Goal: Communication & Community: Answer question/provide support

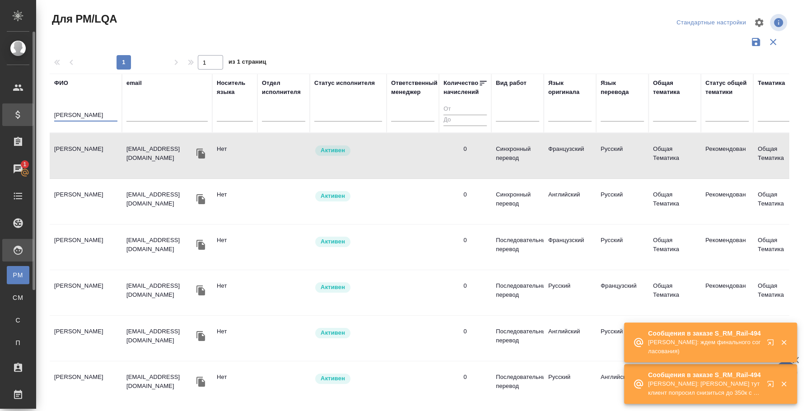
drag, startPoint x: 102, startPoint y: 116, endPoint x: 25, endPoint y: 111, distance: 76.4
click at [22, 112] on div ".cls-1 fill:#fff; AWATERA Fedotova Irina Клиенты Спецификации Заказы 1 Чаты Tod…" at bounding box center [403, 205] width 806 height 411
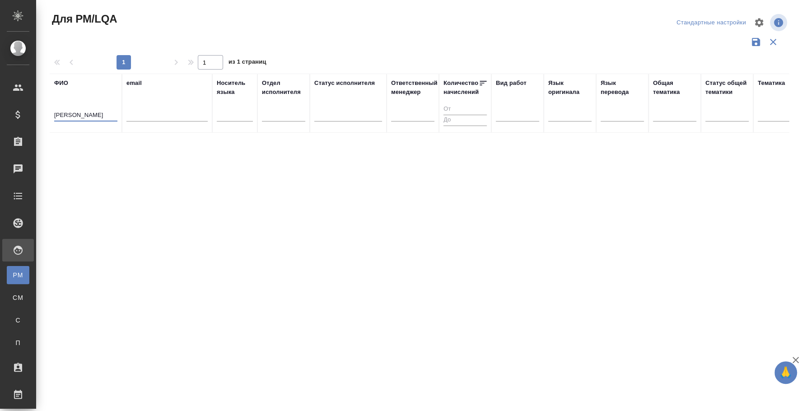
click at [97, 118] on input "авдеева анастасия" at bounding box center [85, 115] width 63 height 11
click at [97, 118] on input "юадмаева" at bounding box center [85, 115] width 63 height 11
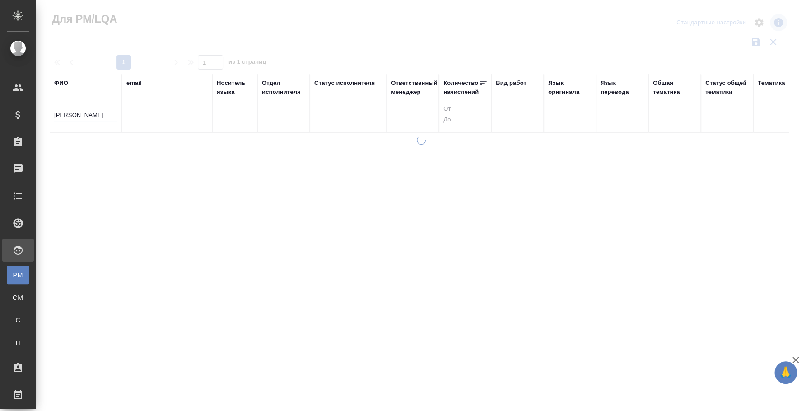
type input "бадмаева"
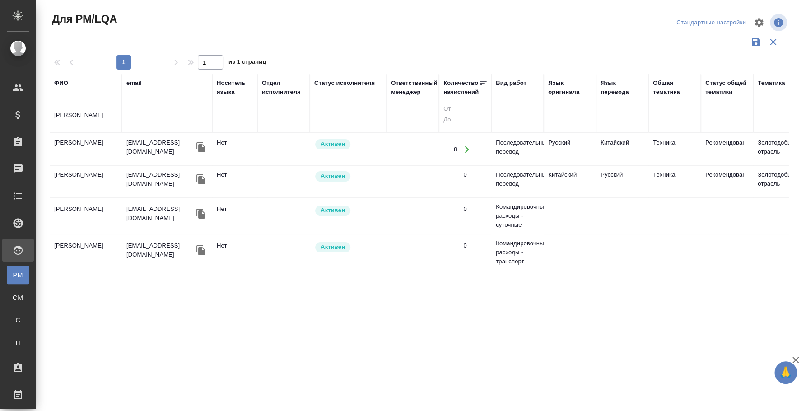
click at [81, 138] on td "Бадмаева Туяна Сергеевна" at bounding box center [86, 150] width 72 height 32
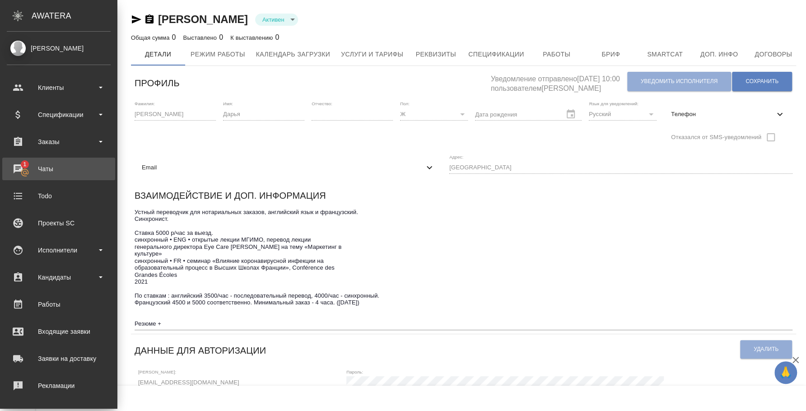
click at [42, 165] on div "Чаты" at bounding box center [59, 169] width 104 height 14
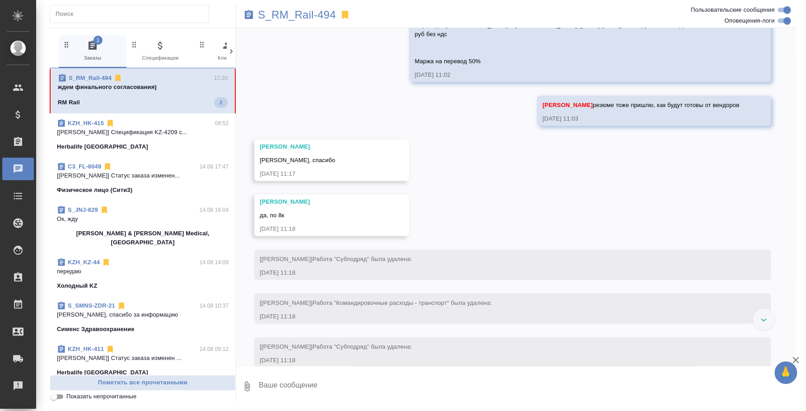
scroll to position [3978, 0]
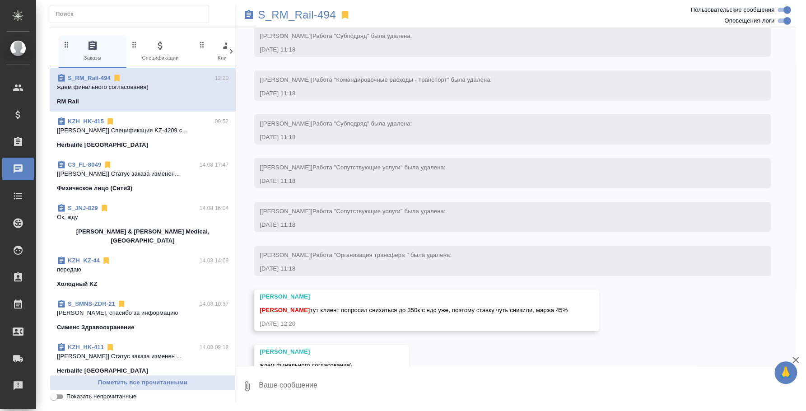
click at [491, 387] on textarea at bounding box center [527, 385] width 538 height 31
type textarea "д"
type textarea "Да, было бы здорово, если согласуют)"
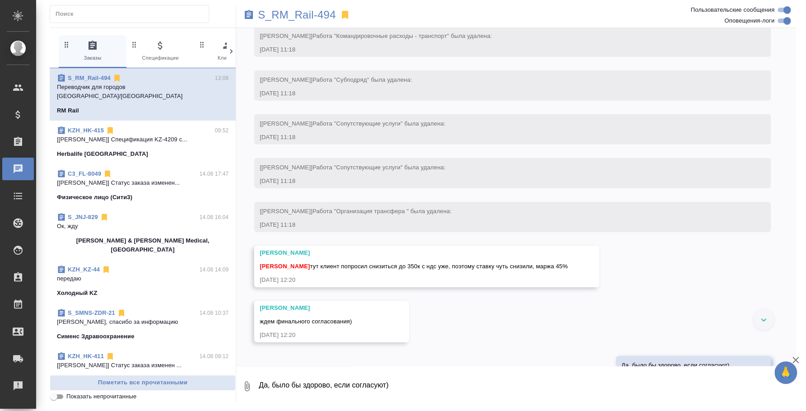
scroll to position [4076, 0]
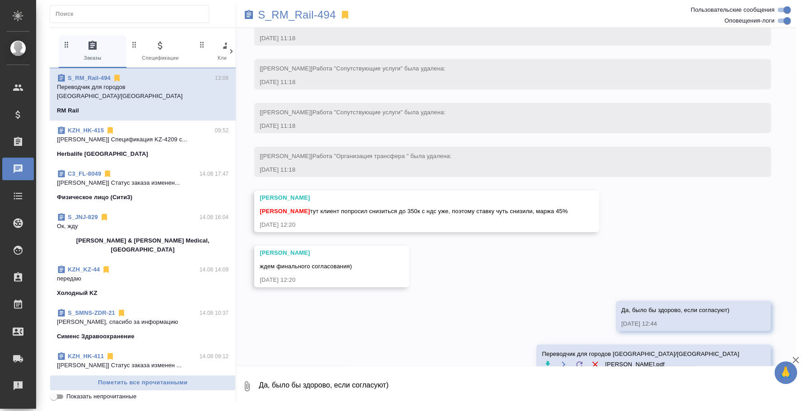
click at [250, 379] on button "0" at bounding box center [247, 385] width 22 height 31
click at [199, 329] on label "С локального диска" at bounding box center [179, 337] width 113 height 17
click at [0, 0] on input "С локального диска" at bounding box center [0, 0] width 0 height 0
click at [344, 376] on textarea "Да, было бы здорово, если согласуют)" at bounding box center [519, 385] width 523 height 31
type textarea "Переводчик для города Санкт-Петербург"
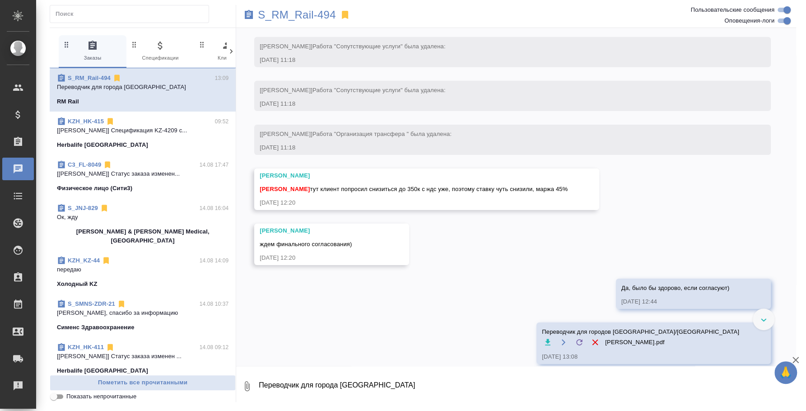
scroll to position [4131, 0]
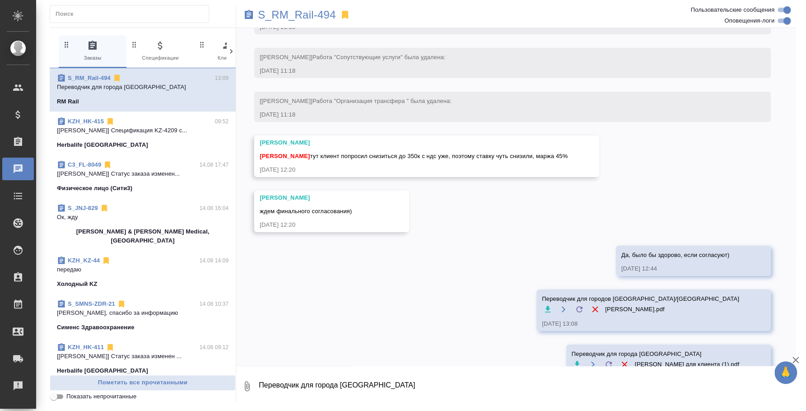
click at [621, 378] on textarea "Переводчик для города Санкт-Петербург" at bounding box center [527, 385] width 538 height 31
type textarea "Переводчика из Москвы пока верстают..."
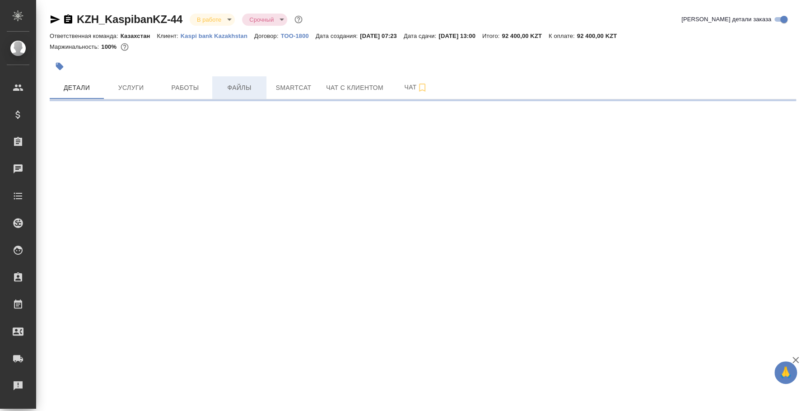
select select "RU"
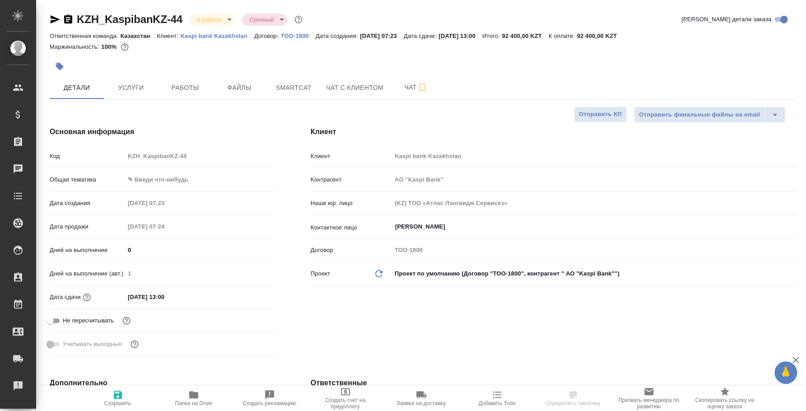
type input "АО "Kaspi Bank""
type textarea "x"
type input "[PERSON_NAME]"
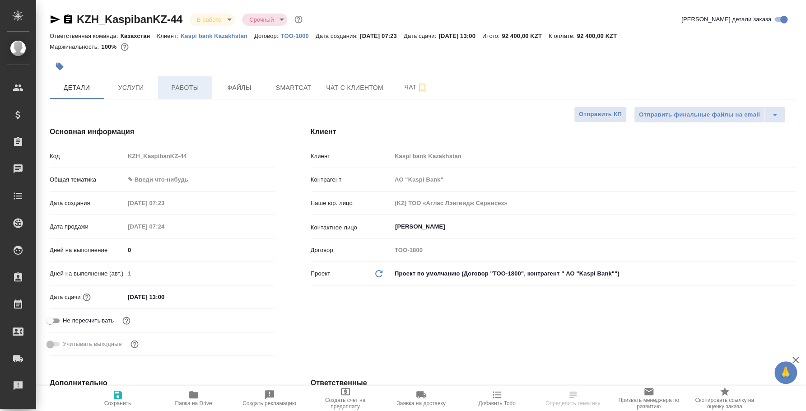
type input "[PERSON_NAME]"
click at [170, 79] on button "Работы" at bounding box center [185, 87] width 54 height 23
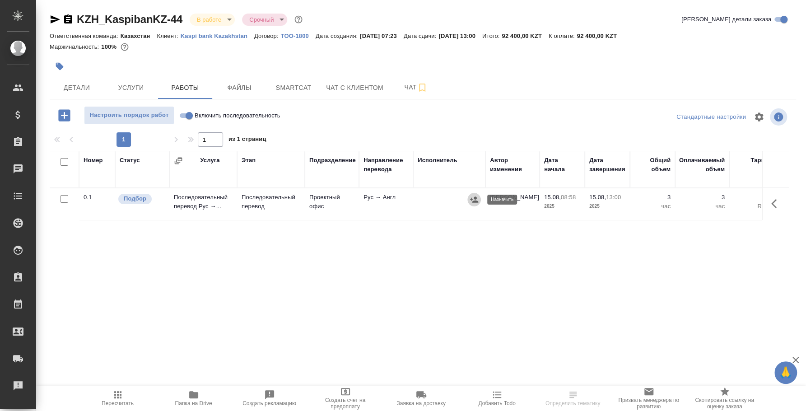
click at [478, 200] on button "button" at bounding box center [474, 200] width 14 height 14
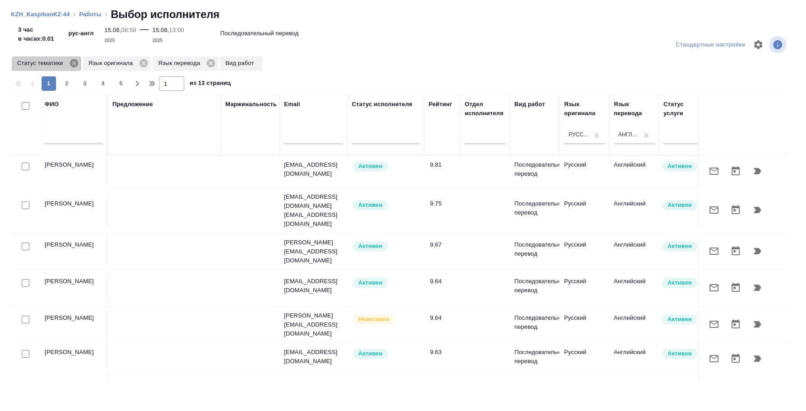
click at [74, 65] on icon at bounding box center [73, 63] width 8 height 8
click at [73, 64] on icon at bounding box center [73, 63] width 10 height 10
click at [70, 62] on icon at bounding box center [70, 63] width 10 height 10
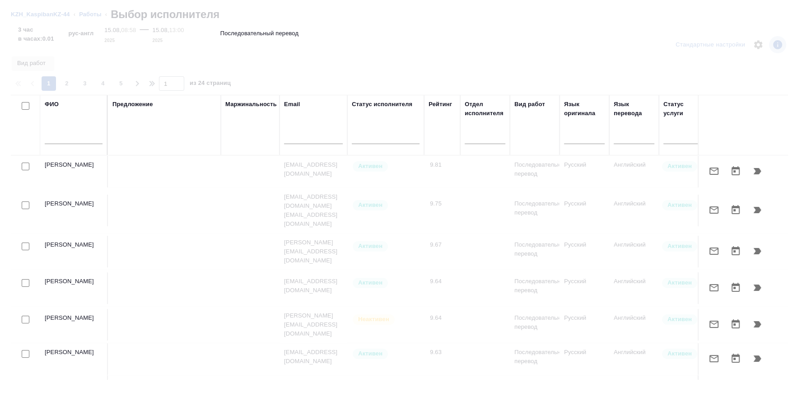
click at [74, 136] on input "text" at bounding box center [74, 138] width 58 height 11
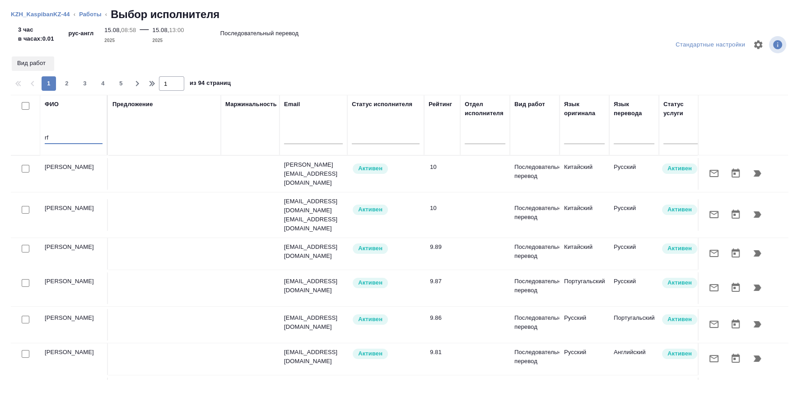
type input "r"
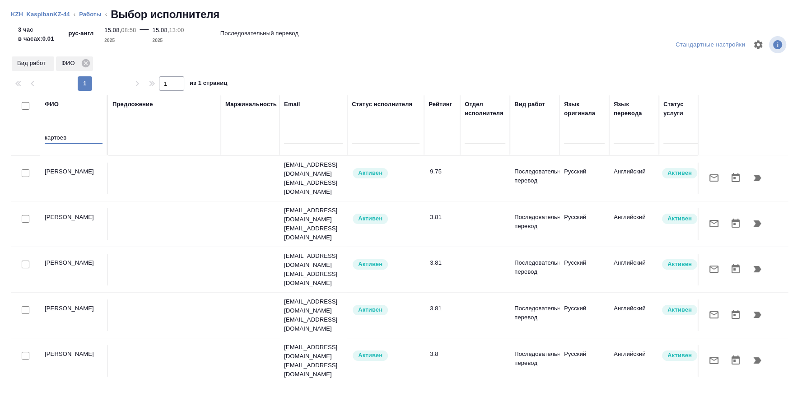
type input "картоев"
click at [88, 162] on td "Картоев Евгений" at bounding box center [74, 178] width 68 height 32
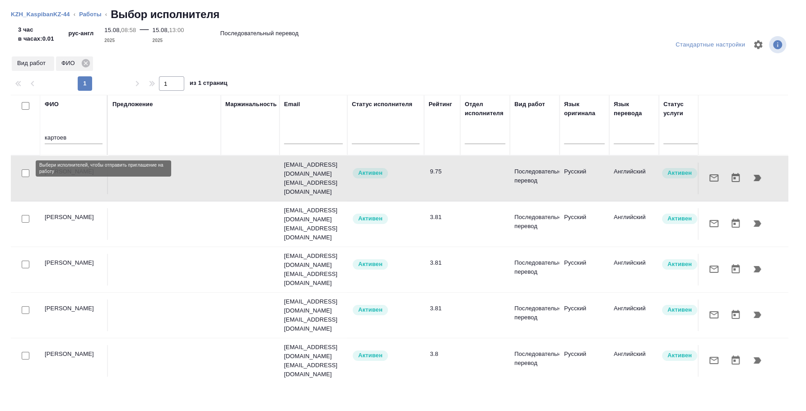
click at [26, 169] on input "checkbox" at bounding box center [26, 173] width 8 height 8
checkbox input "true"
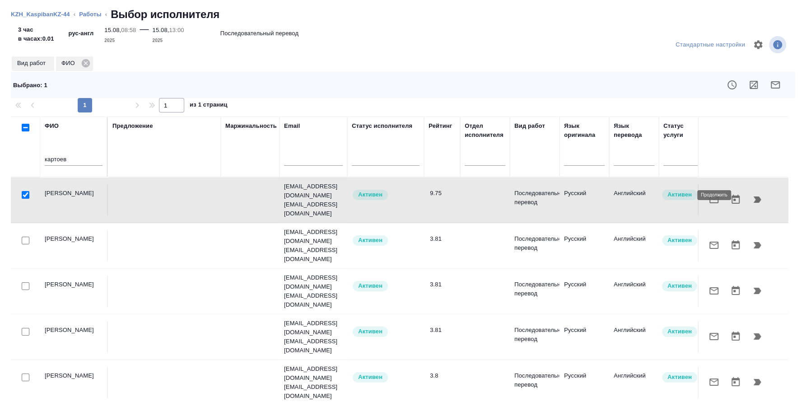
click at [753, 196] on icon "button" at bounding box center [757, 199] width 8 height 6
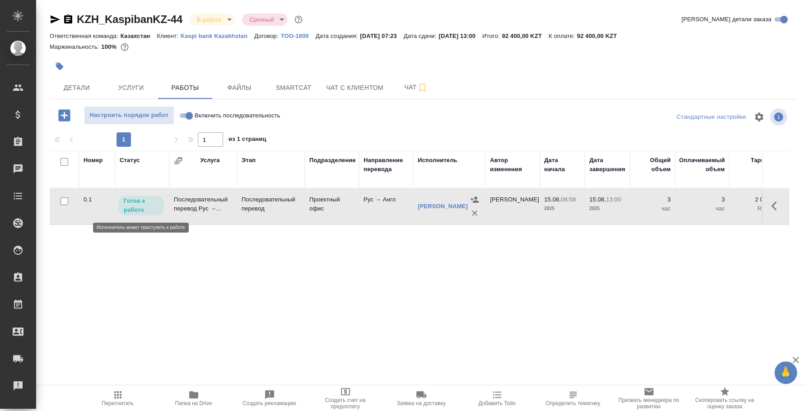
click at [127, 199] on p "Готов к работе" at bounding box center [141, 205] width 35 height 18
click at [134, 202] on p "Готов к работе" at bounding box center [141, 205] width 35 height 18
click at [226, 18] on body "🙏 .cls-1 fill:#fff; AWATERA Fedotova Irina Клиенты Спецификации Заказы 0 Чаты T…" at bounding box center [403, 205] width 806 height 411
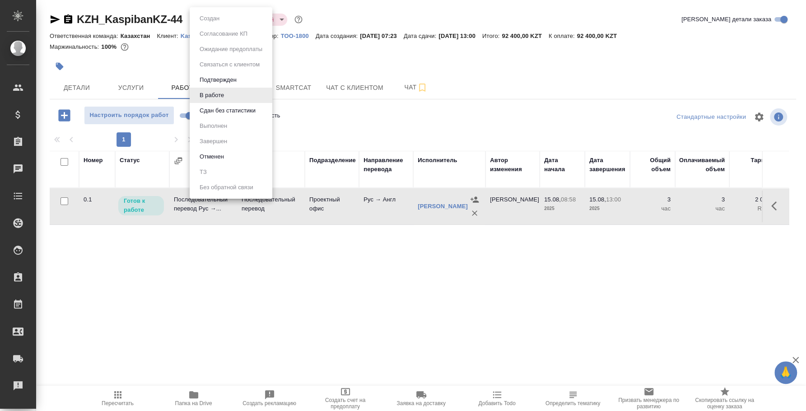
click at [179, 119] on div at bounding box center [403, 205] width 806 height 411
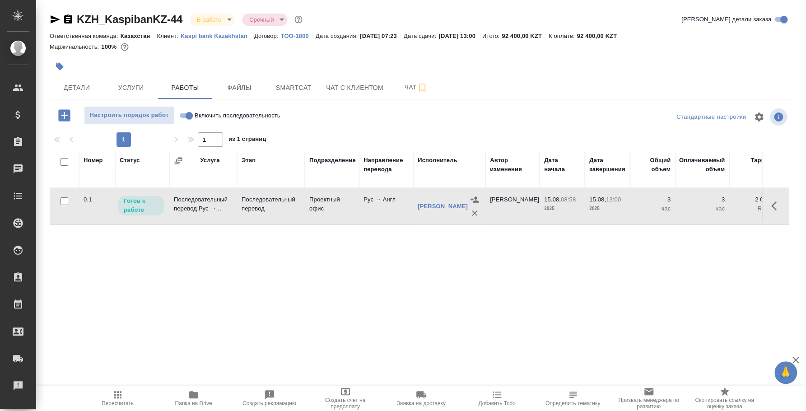
click at [187, 116] on input "Включить последовательность" at bounding box center [189, 115] width 32 height 11
checkbox input "true"
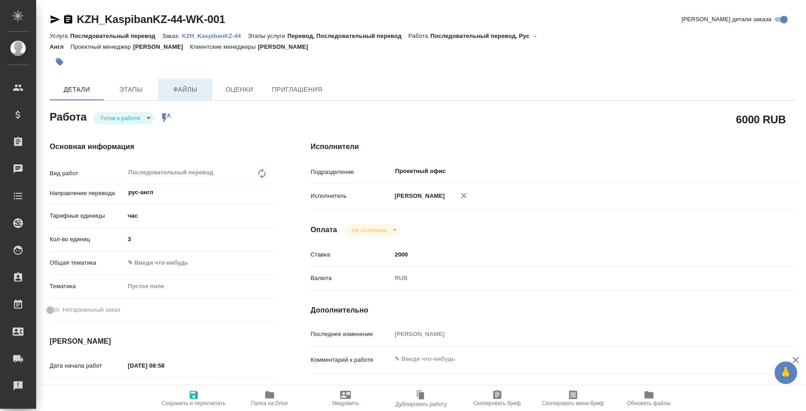
type textarea "x"
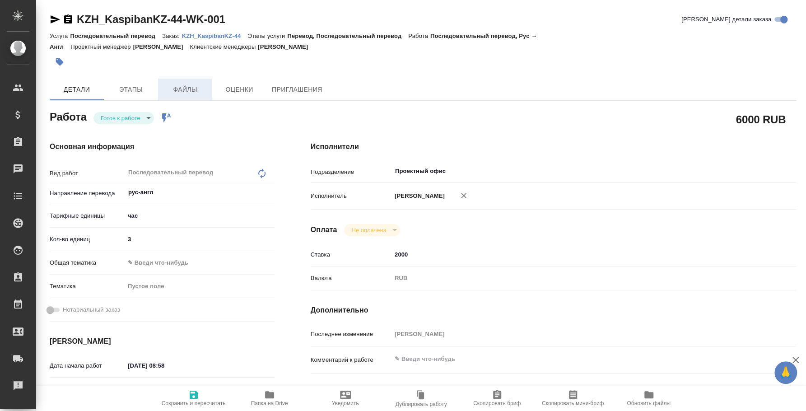
type textarea "x"
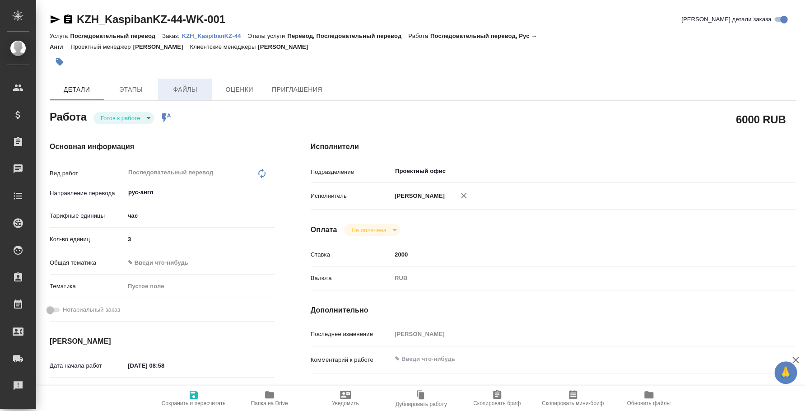
type textarea "x"
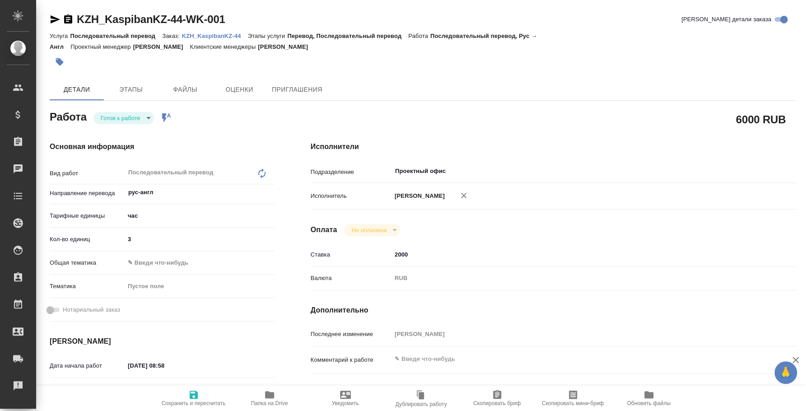
type textarea "x"
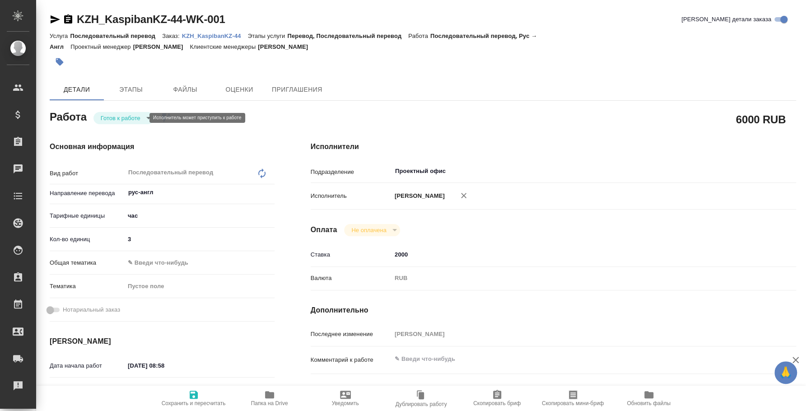
click at [123, 119] on body "🙏 .cls-1 fill:#fff; AWATERA Fedotova Irina Клиенты Спецификации Заказы Чаты Tod…" at bounding box center [403, 205] width 806 height 411
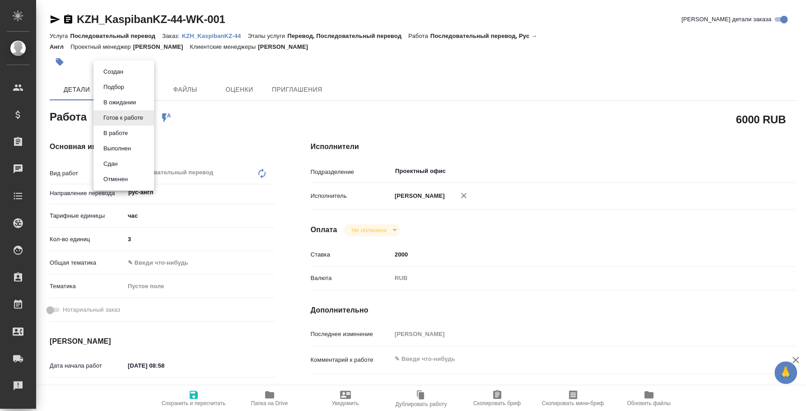
type textarea "x"
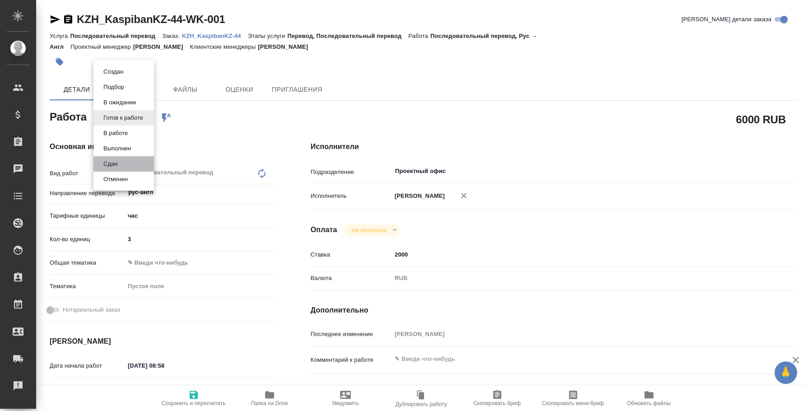
click at [125, 161] on li "Сдан" at bounding box center [123, 163] width 60 height 15
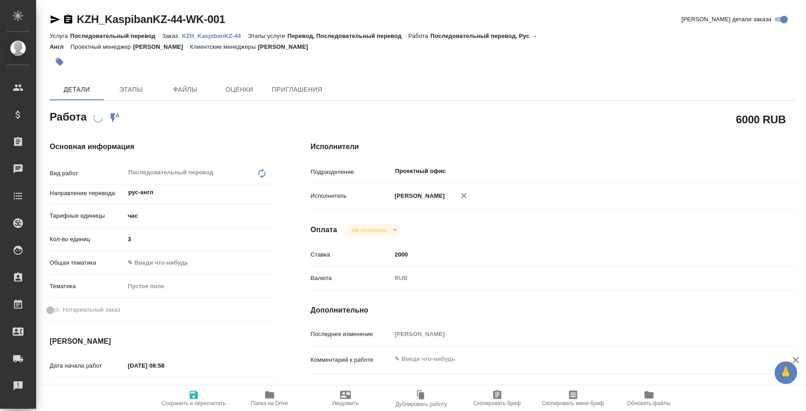
type textarea "x"
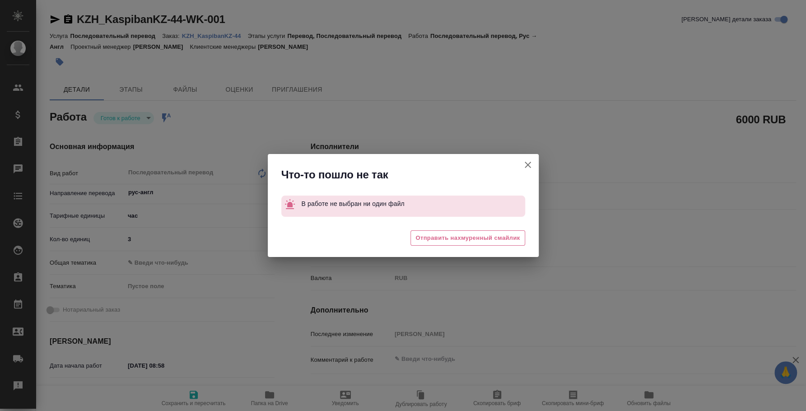
type textarea "x"
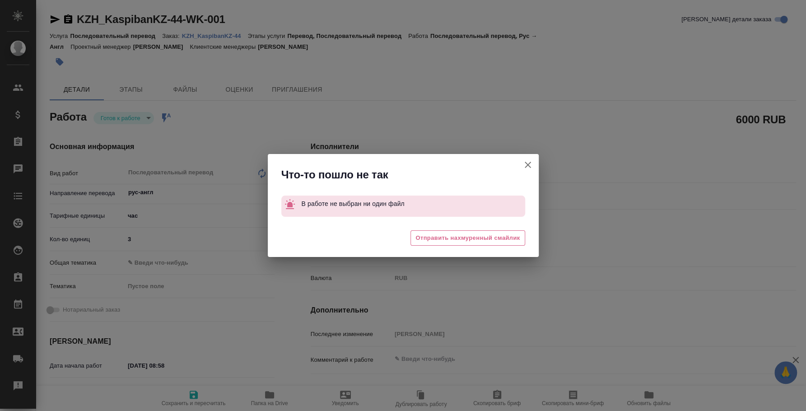
type textarea "x"
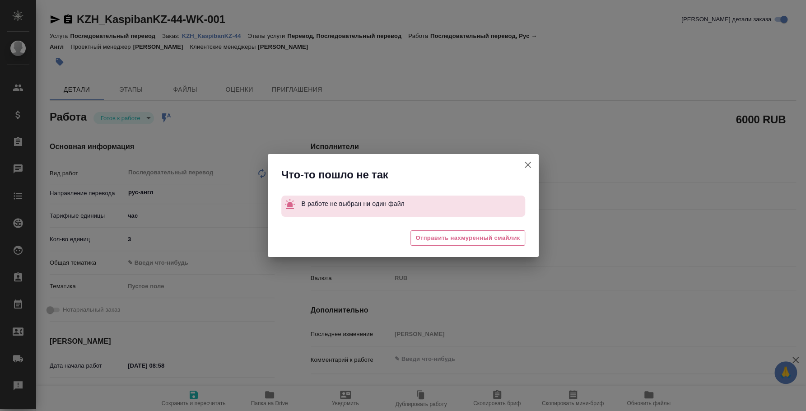
click at [529, 160] on icon "button" at bounding box center [527, 164] width 11 height 11
type textarea "x"
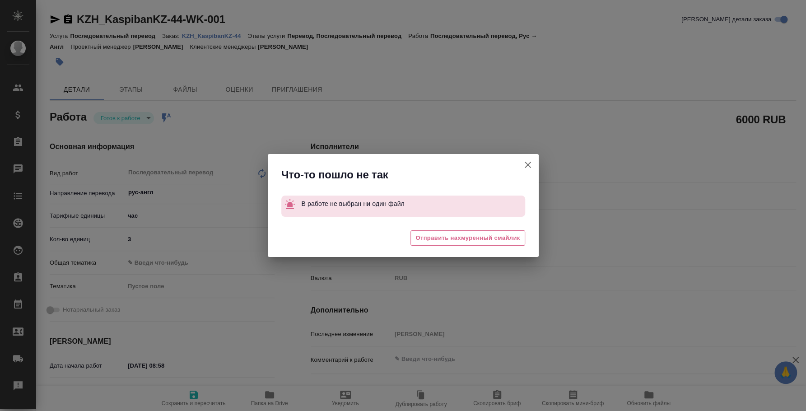
type textarea "x"
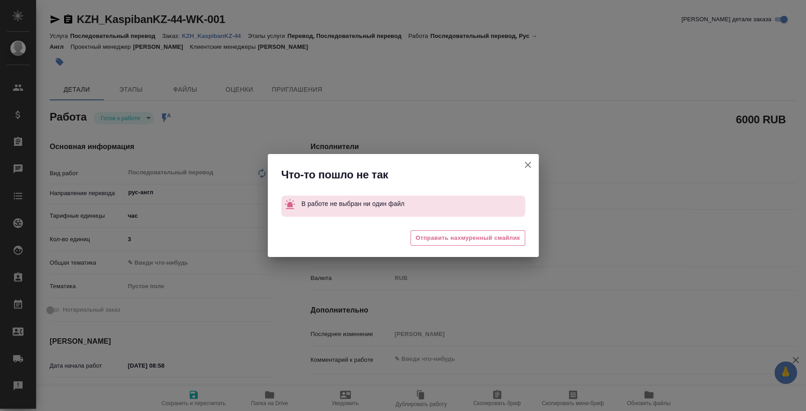
type textarea "x"
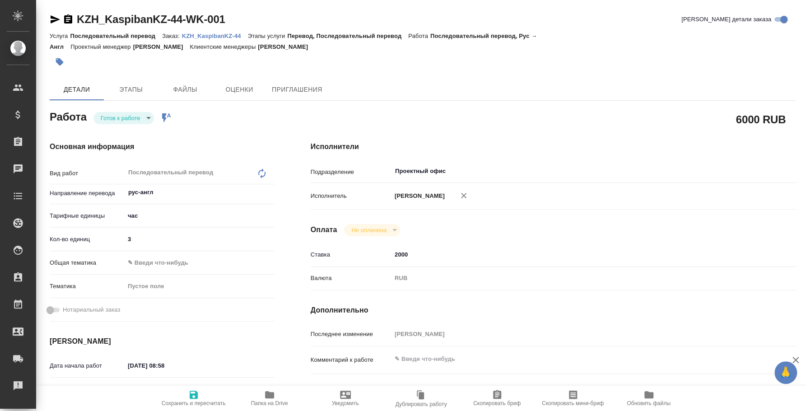
click at [148, 121] on body "🙏 .cls-1 fill:#fff; AWATERA Fedotova Irina Клиенты Спецификации Заказы 0 Чаты T…" at bounding box center [403, 205] width 806 height 411
click at [135, 161] on li "Сдан" at bounding box center [123, 163] width 60 height 15
type textarea "x"
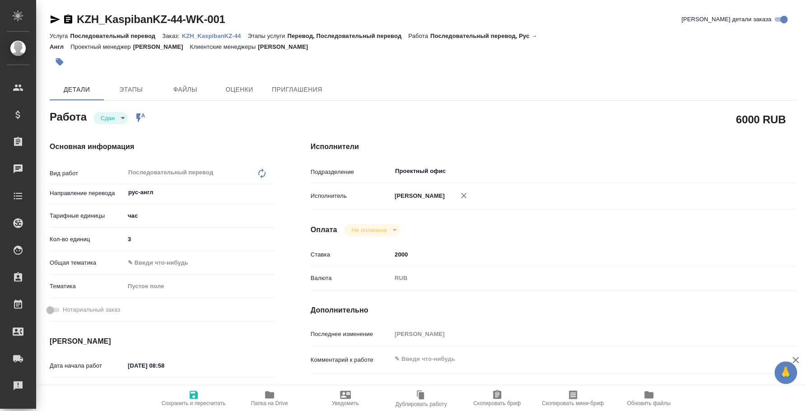
type textarea "x"
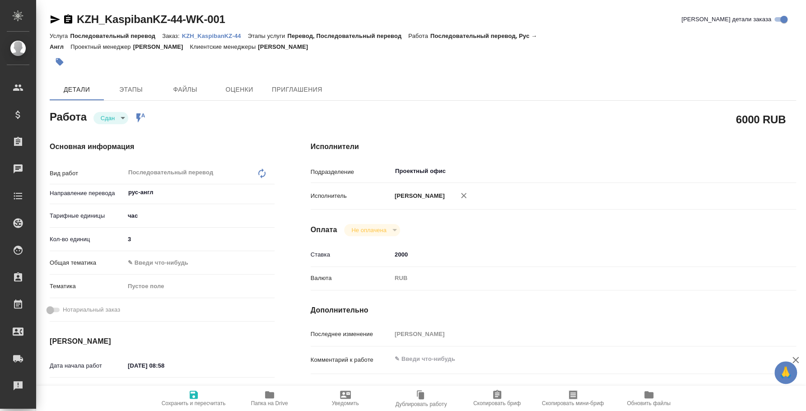
type textarea "x"
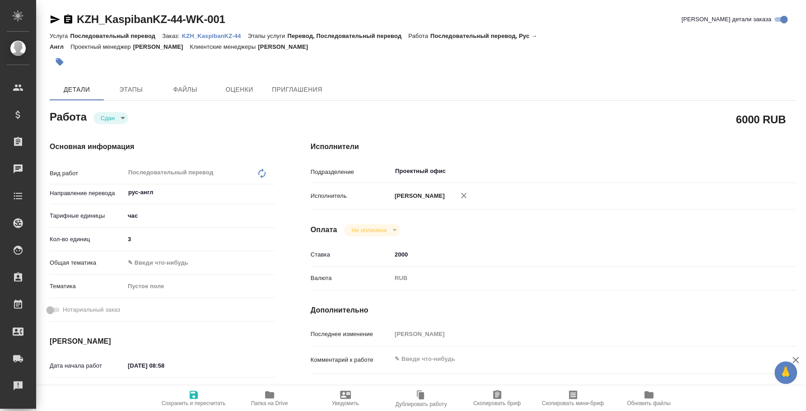
type textarea "x"
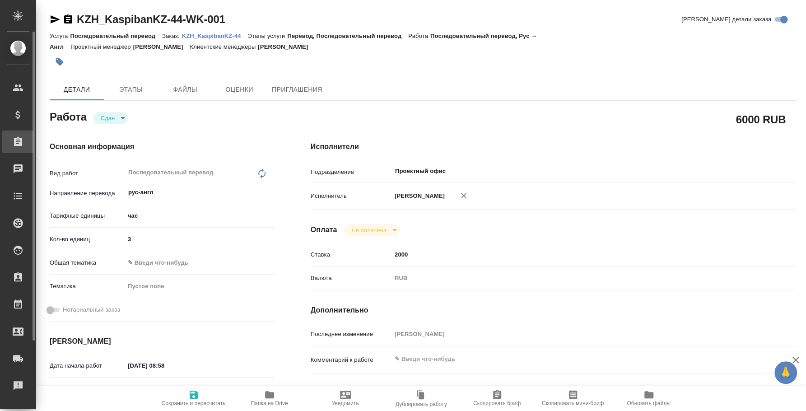
type textarea "x"
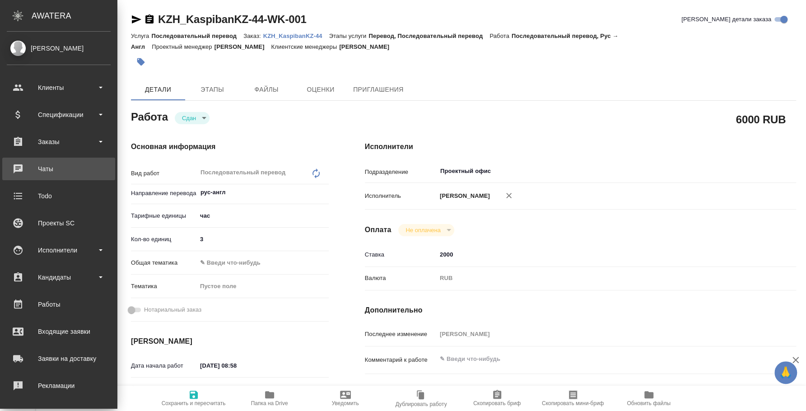
type textarea "x"
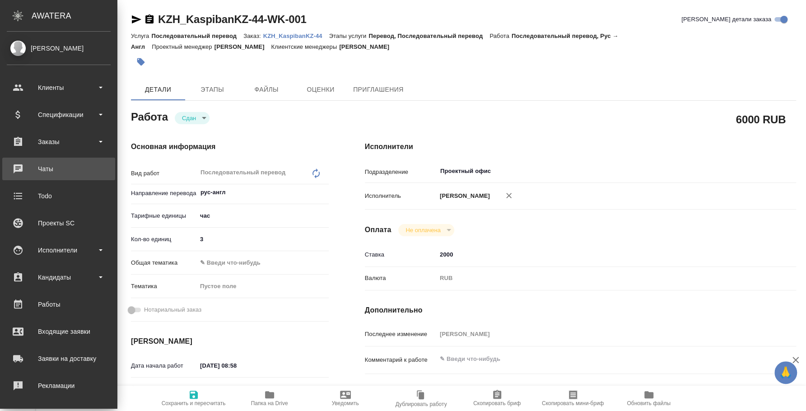
click at [59, 168] on div "Чаты" at bounding box center [59, 169] width 104 height 14
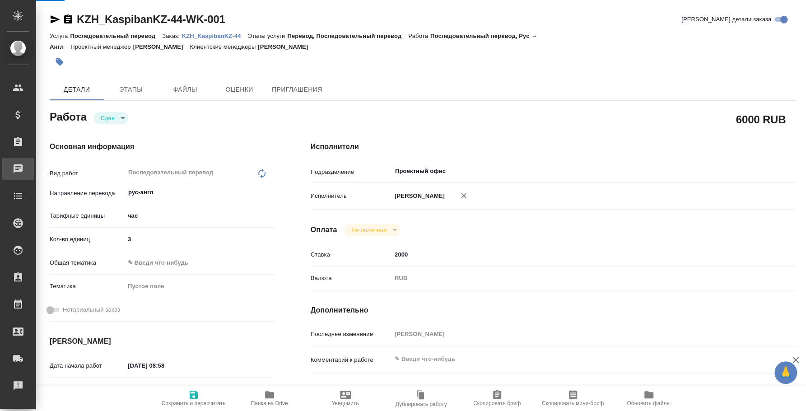
type textarea "x"
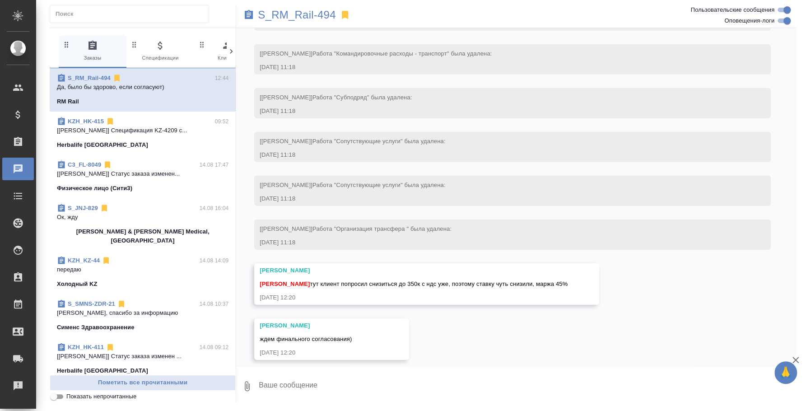
scroll to position [4021, 0]
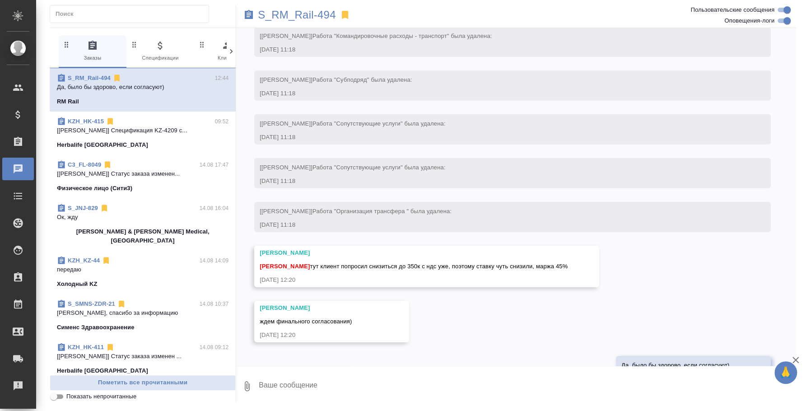
click at [251, 389] on icon "button" at bounding box center [246, 385] width 11 height 11
click at [201, 335] on span "С локального диска" at bounding box center [173, 338] width 61 height 11
click at [0, 0] on input "С локального диска" at bounding box center [0, 0] width 0 height 0
click at [308, 383] on textarea at bounding box center [519, 385] width 523 height 31
type textarea "Переводчик для городов Саранск/Рузаевка"
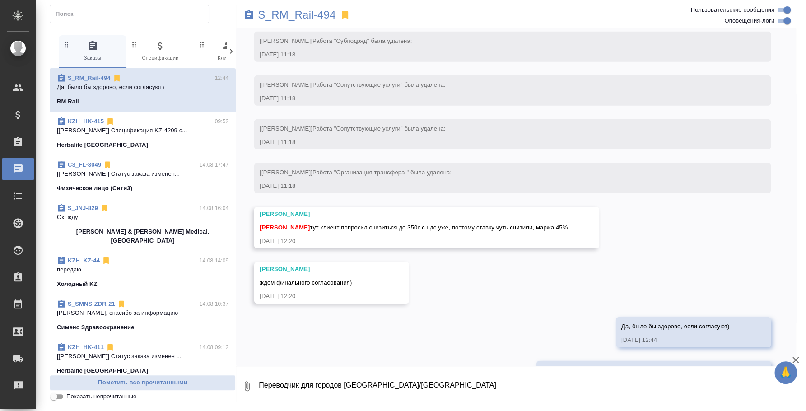
scroll to position [4076, 0]
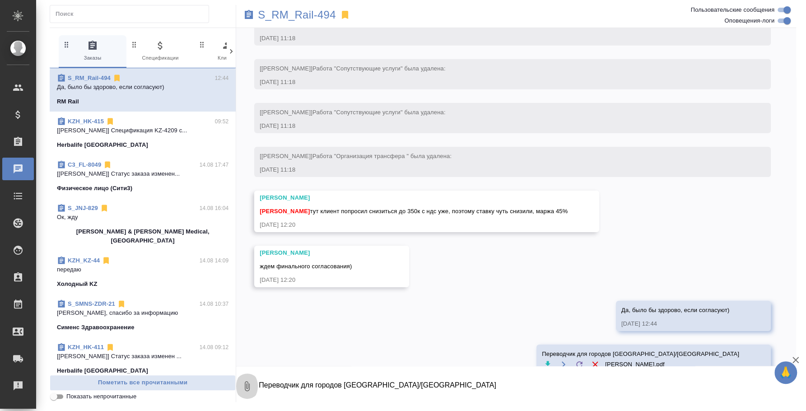
click at [248, 387] on icon "button" at bounding box center [247, 386] width 5 height 10
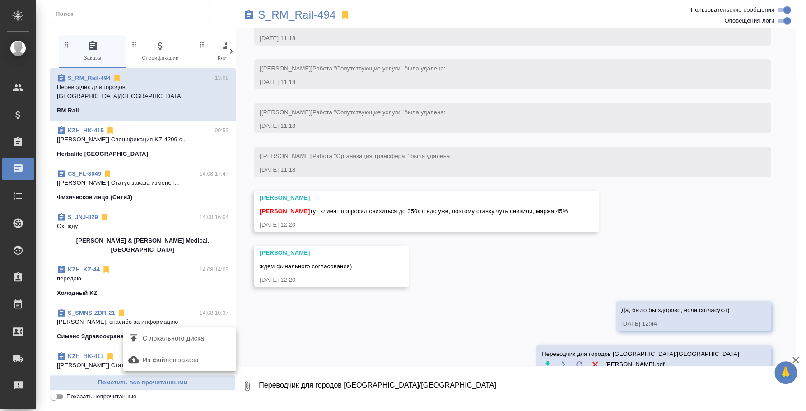
click at [217, 338] on span "С локального диска" at bounding box center [180, 338] width 106 height 12
click at [0, 0] on input "С локального диска" at bounding box center [0, 0] width 0 height 0
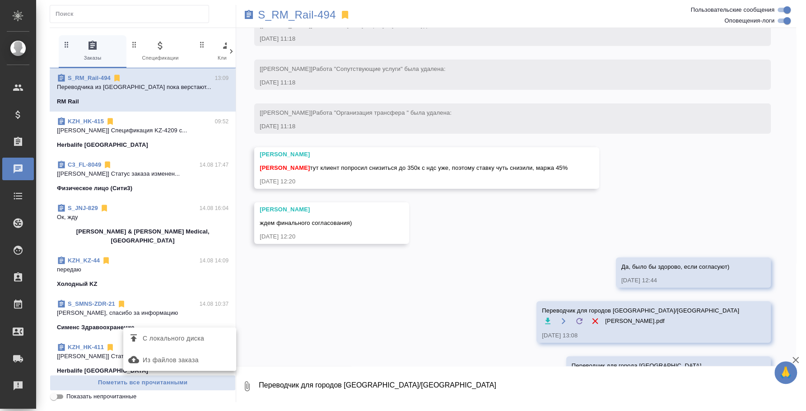
scroll to position [4175, 0]
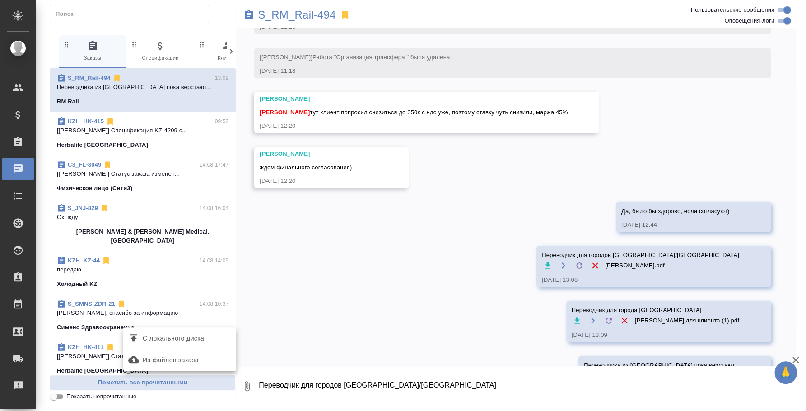
click at [129, 138] on div at bounding box center [403, 205] width 806 height 411
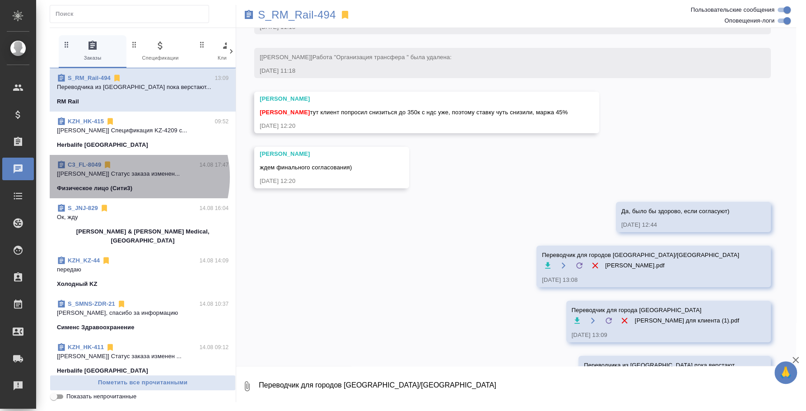
click at [126, 177] on p "[[PERSON_NAME]] Статус заказа изменен..." at bounding box center [142, 173] width 171 height 9
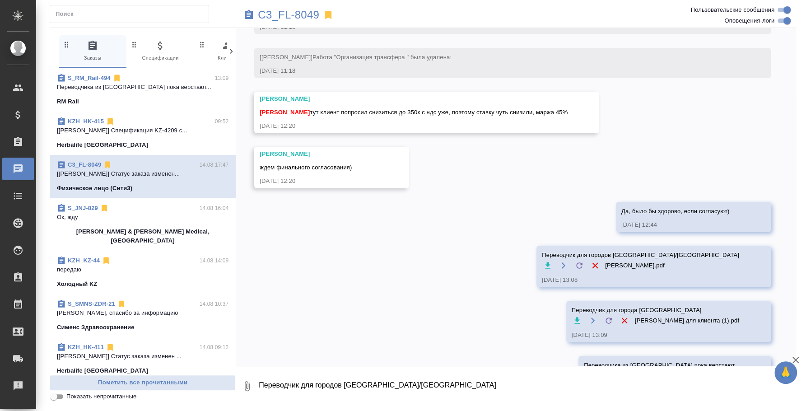
scroll to position [1116, 0]
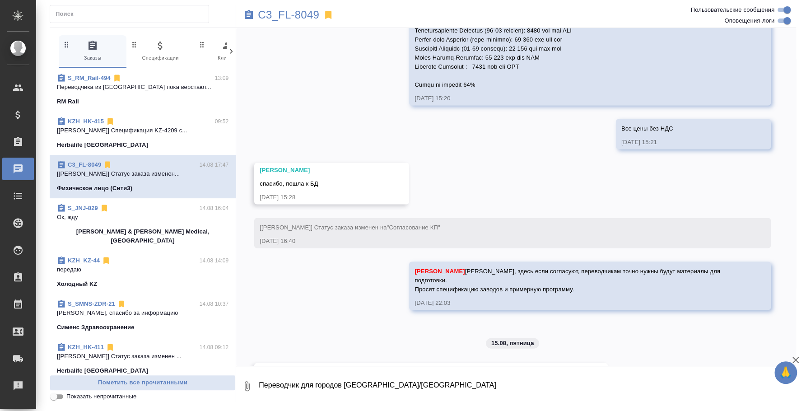
click at [136, 120] on div "KZH_HK-415 09:52" at bounding box center [142, 121] width 171 height 9
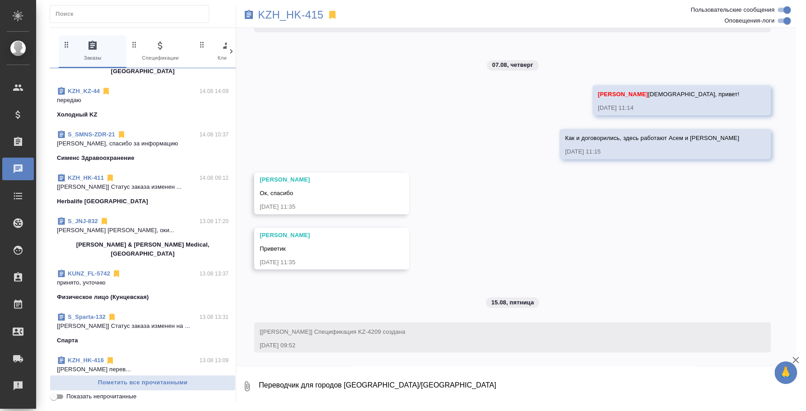
scroll to position [226, 0]
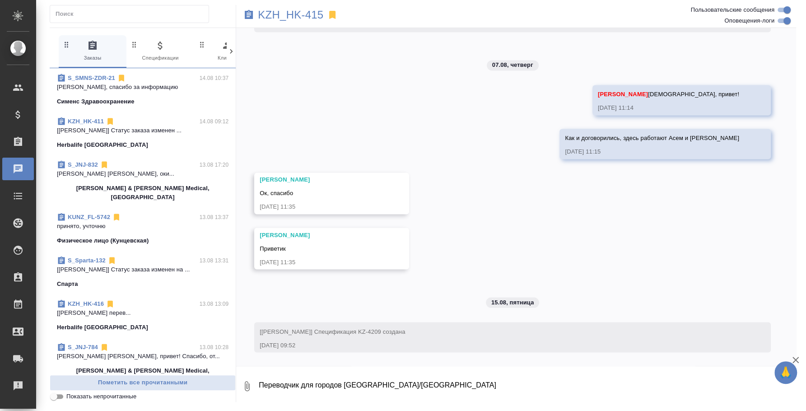
click at [148, 169] on p "Усманова Ольга Оля, оки..." at bounding box center [142, 173] width 171 height 9
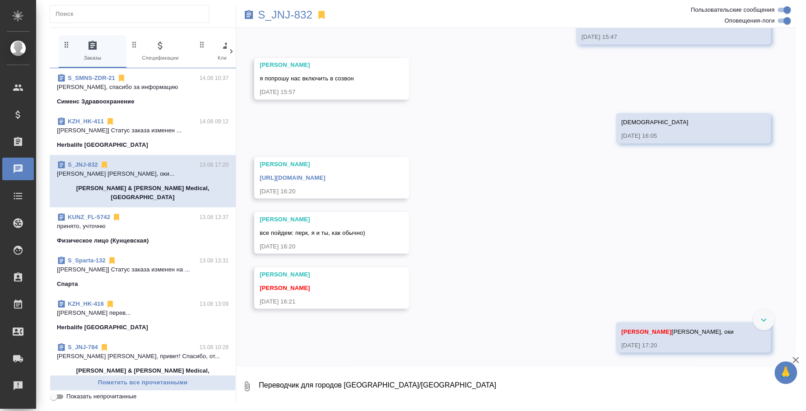
scroll to position [3287, 0]
click at [329, 389] on textarea "Переводчик для городов Саранск/Рузаевка" at bounding box center [527, 385] width 538 height 31
type textarea "Оля"
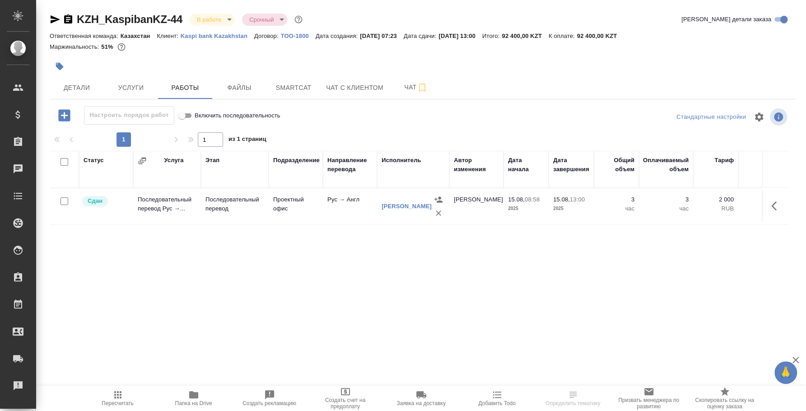
click at [214, 22] on body "🙏 .cls-1 fill:#fff; AWATERA [PERSON_NAME] Спецификации Заказы Чаты Todo Проекты…" at bounding box center [403, 205] width 806 height 411
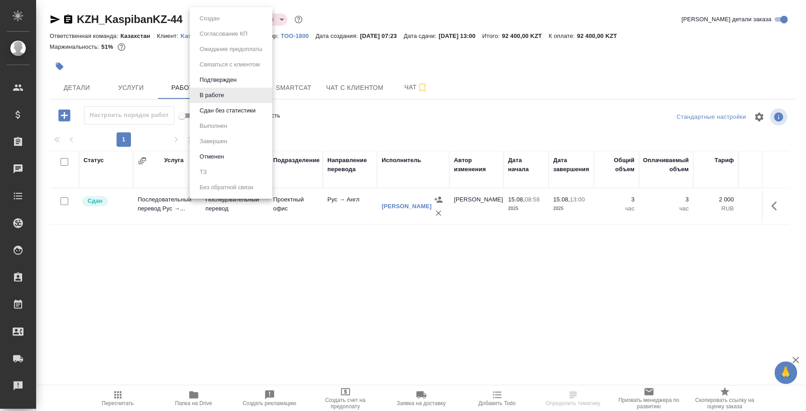
click at [221, 116] on li "Сдан без статистики" at bounding box center [231, 110] width 83 height 15
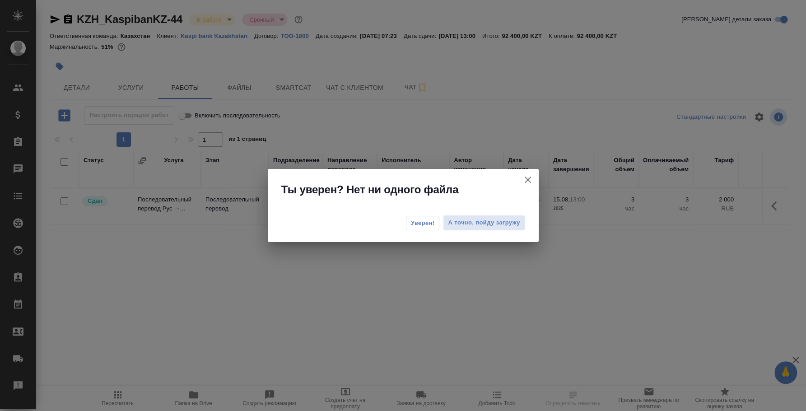
click at [433, 220] on span "Уверен!" at bounding box center [423, 222] width 24 height 9
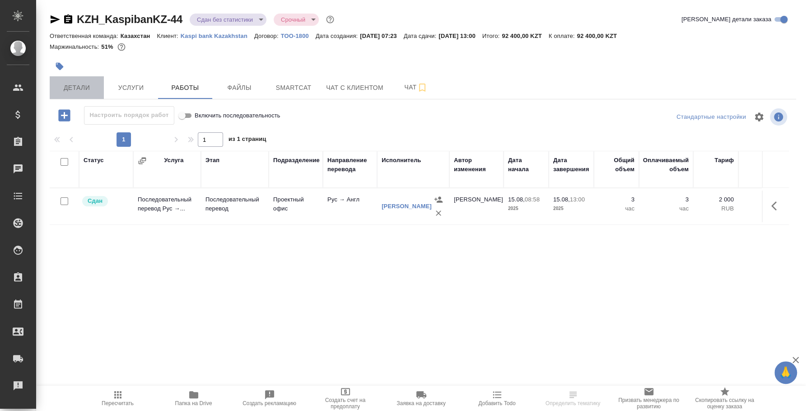
click at [78, 90] on span "Детали" at bounding box center [76, 87] width 43 height 11
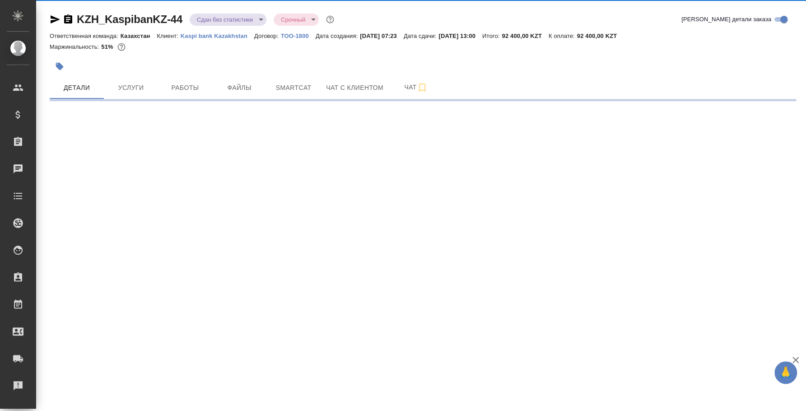
select select "RU"
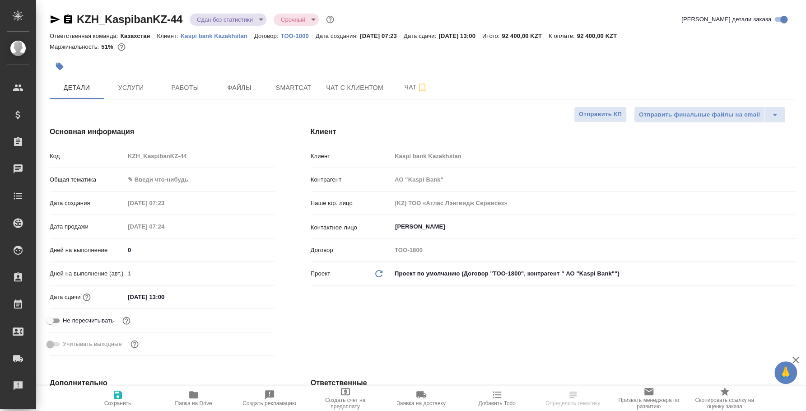
type textarea "x"
click at [157, 174] on body "🙏 .cls-1 fill:#fff; AWATERA Fedotova Irina Клиенты Спецификации Заказы 0 Чаты T…" at bounding box center [403, 205] width 806 height 411
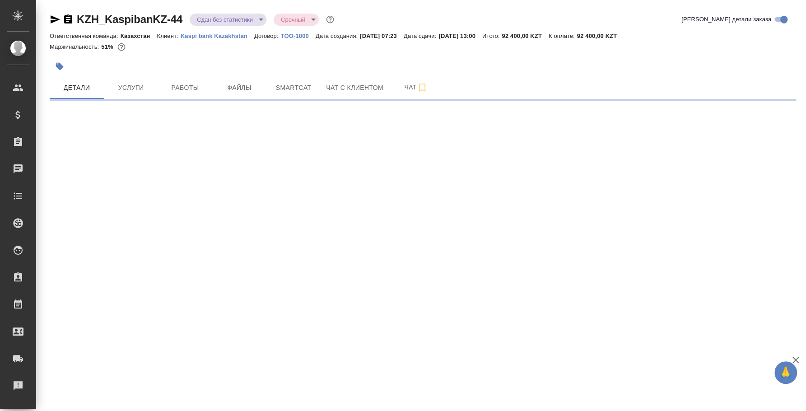
select select "RU"
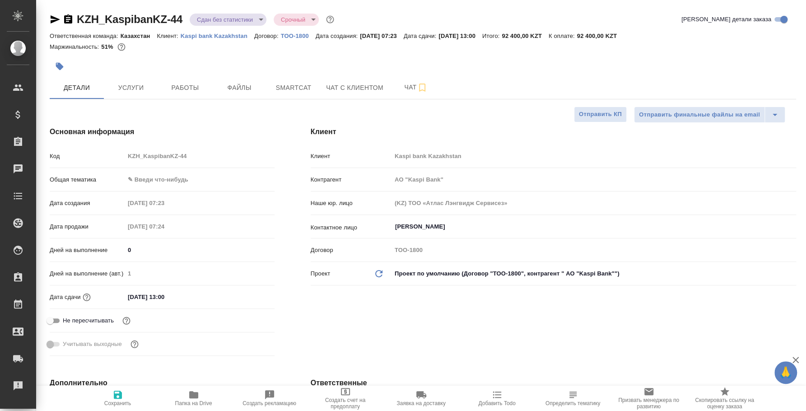
type textarea "x"
click at [139, 173] on body "🙏 .cls-1 fill:#fff; AWATERA Fedotova Irina Клиенты Спецификации Заказы 0 Чаты T…" at bounding box center [403, 205] width 806 height 411
click at [148, 181] on li "ИТ" at bounding box center [200, 179] width 150 height 14
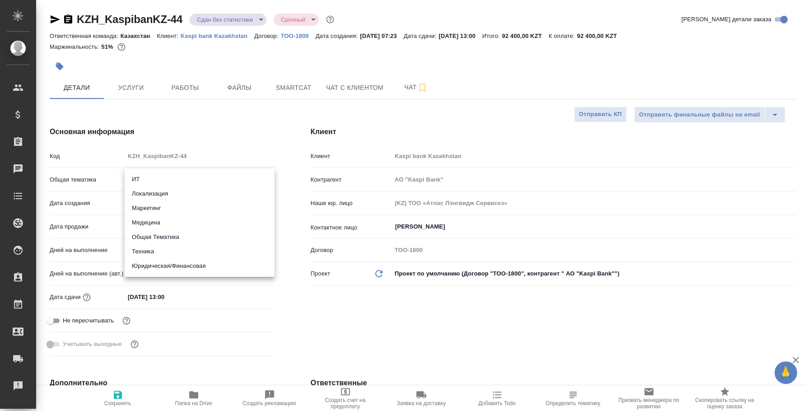
type input "it"
type input "АО "Kaspi Bank""
type textarea "x"
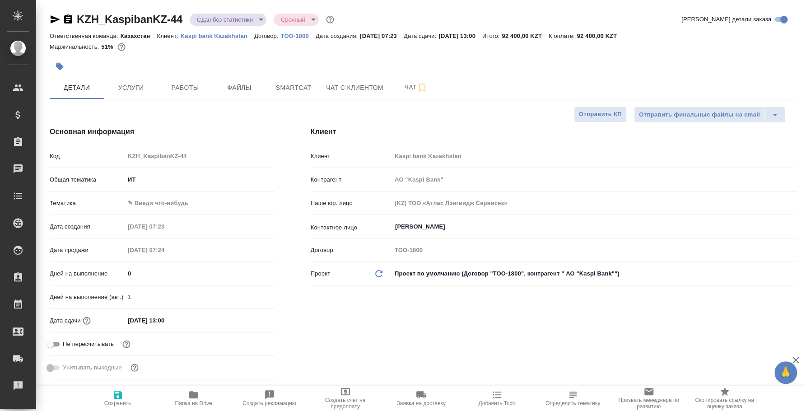
click at [160, 207] on body "🙏 .cls-1 fill:#fff; AWATERA Fedotova Irina Клиенты Спецификации Заказы 0 Чаты T…" at bounding box center [403, 205] width 806 height 411
click at [171, 214] on li "ИТ + маркетинг" at bounding box center [200, 217] width 150 height 14
type input "АО "Kaspi Bank""
type textarea "x"
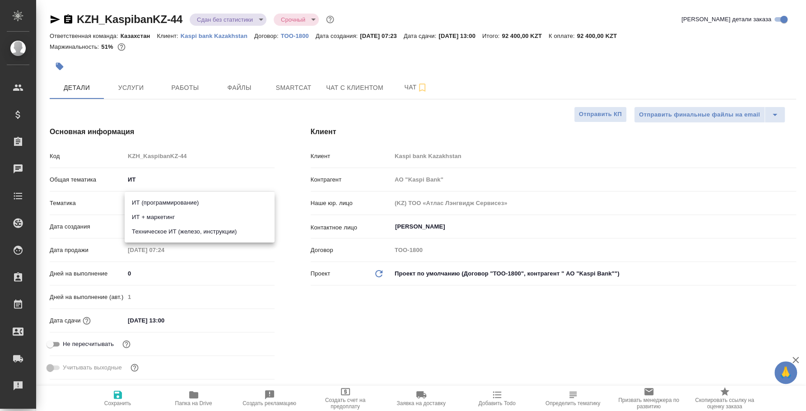
type textarea "x"
type input "5a8b8b956a9677013d343e51"
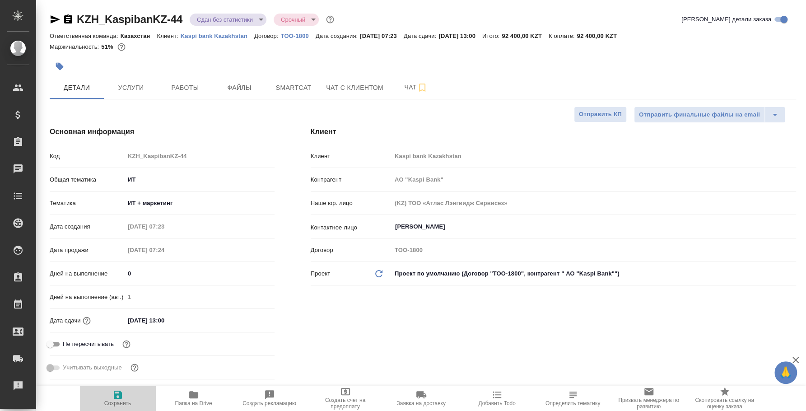
click at [114, 403] on span "Сохранить" at bounding box center [117, 403] width 27 height 6
type input "АО "Kaspi Bank""
type textarea "x"
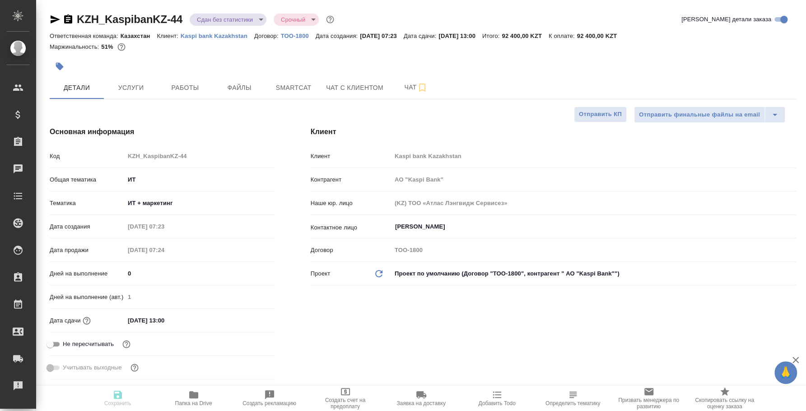
type input "АО "Kaspi Bank""
type textarea "x"
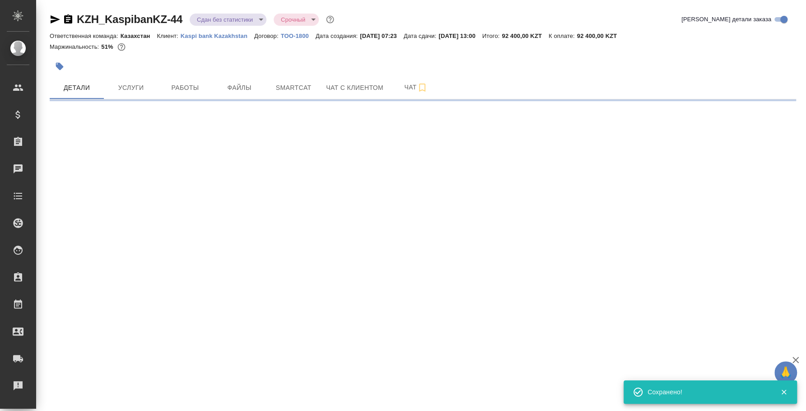
select select "RU"
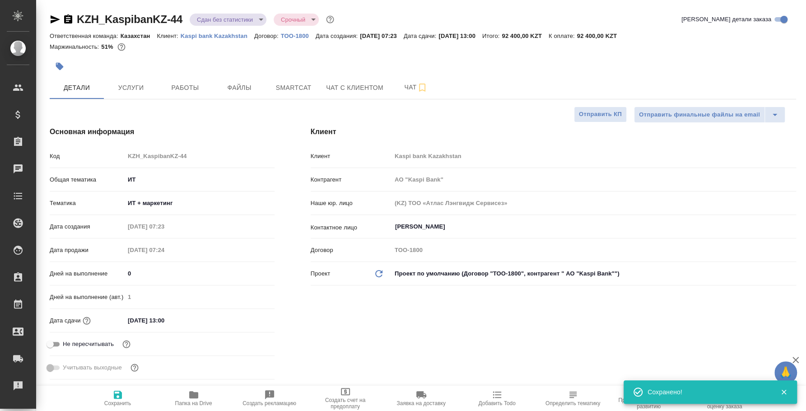
type textarea "x"
click at [200, 16] on body "🙏 .cls-1 fill:#fff; AWATERA Fedotova Irina Клиенты Спецификации Заказы 0 Чаты T…" at bounding box center [403, 205] width 806 height 411
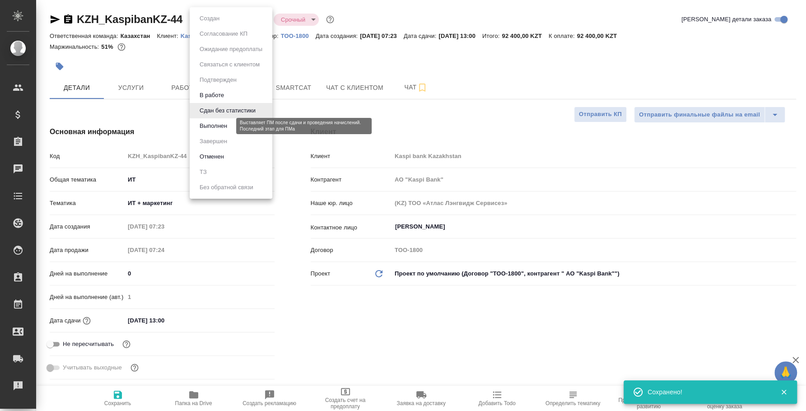
click at [207, 127] on button "Выполнен" at bounding box center [213, 126] width 33 height 10
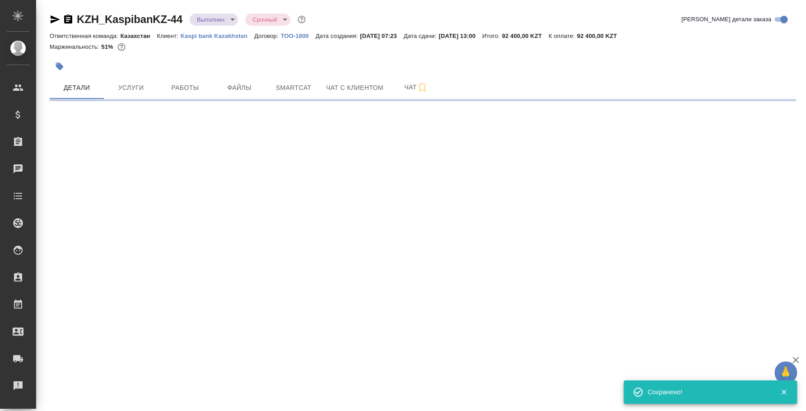
select select "RU"
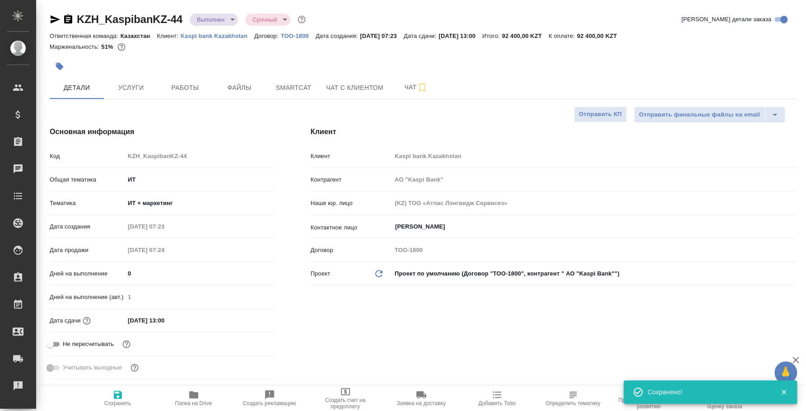
type textarea "x"
click at [52, 19] on icon "button" at bounding box center [55, 19] width 11 height 11
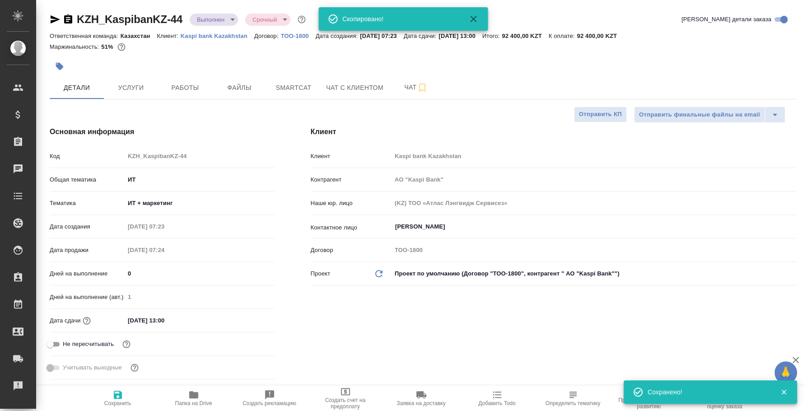
type input "АО "Kaspi Bank""
type textarea "x"
type input "АО "Kaspi Bank""
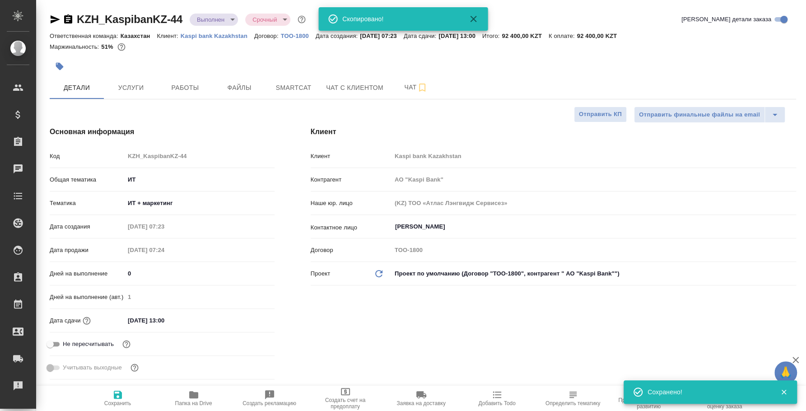
type textarea "x"
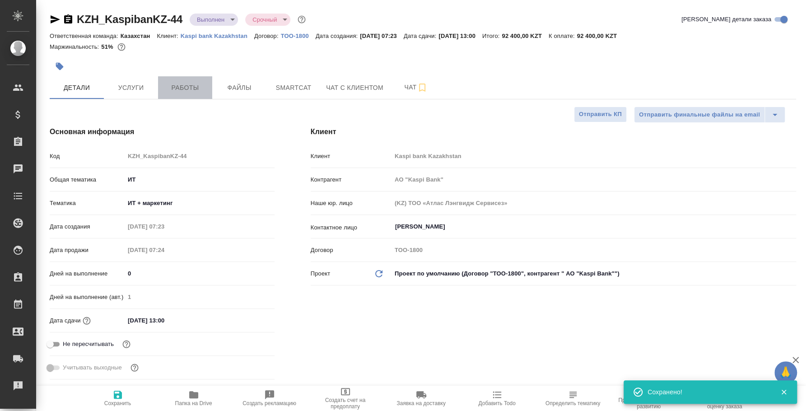
click at [174, 87] on span "Работы" at bounding box center [184, 87] width 43 height 11
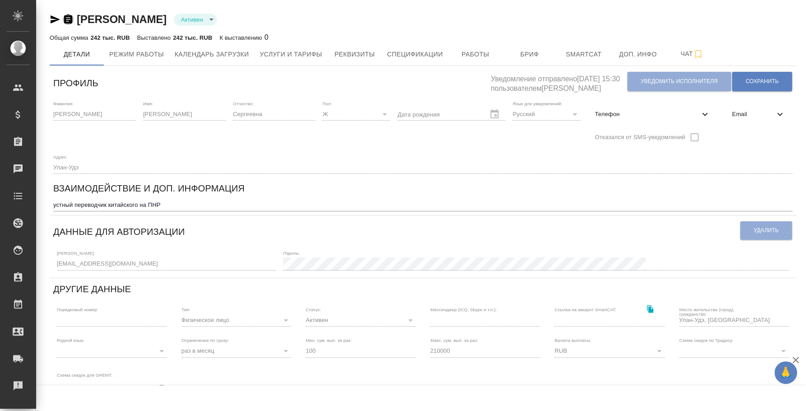
click at [70, 19] on icon "button" at bounding box center [68, 18] width 8 height 9
click at [54, 22] on icon "button" at bounding box center [55, 19] width 11 height 11
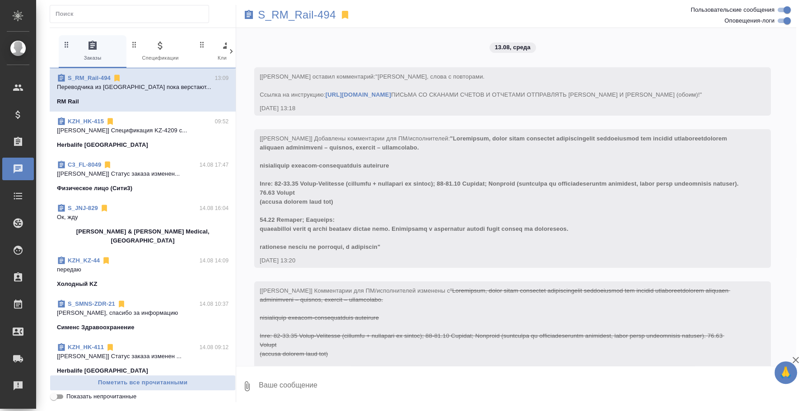
scroll to position [4175, 0]
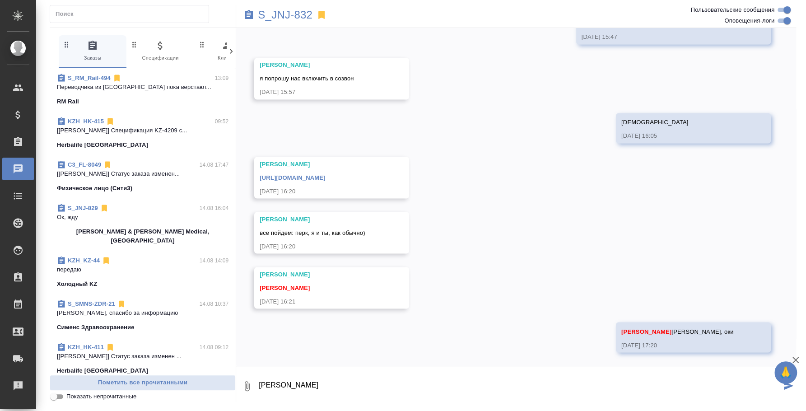
click at [130, 96] on span "S_RM_Rail-494 13:09 Переводчика из [GEOGRAPHIC_DATA] пока верстают... RM Rail" at bounding box center [142, 90] width 171 height 32
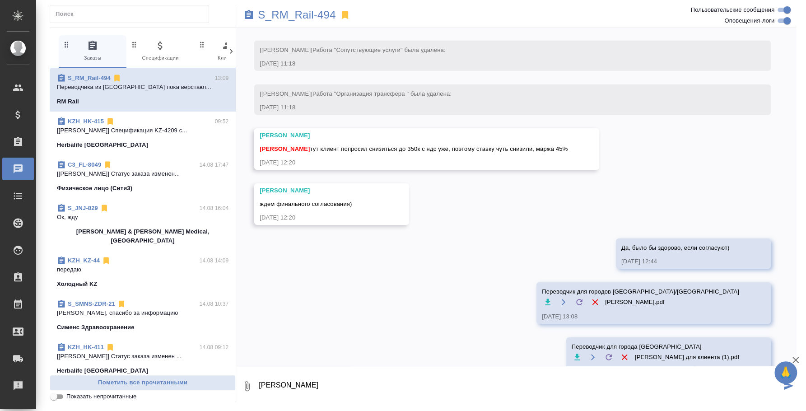
scroll to position [4175, 0]
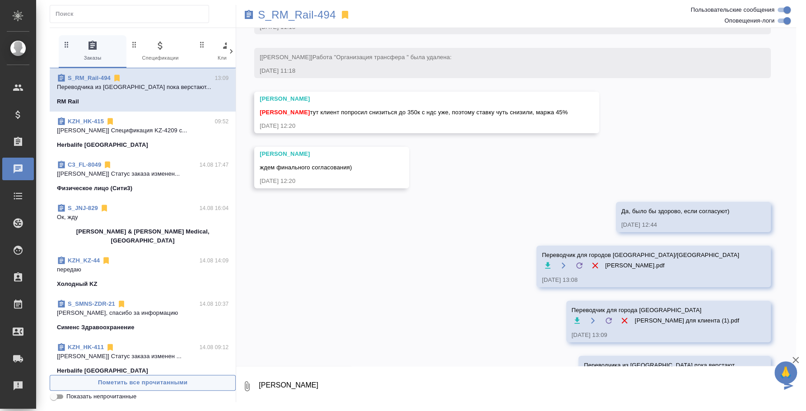
drag, startPoint x: 302, startPoint y: 389, endPoint x: 201, endPoint y: 376, distance: 101.5
click at [201, 376] on div "0 Заказы 0 Спецификации 0 Клиенты 0 Входящие 0 Тендеры 0 Исполнители 0 Подбор и…" at bounding box center [423, 215] width 746 height 374
click at [246, 392] on button "0" at bounding box center [247, 385] width 22 height 31
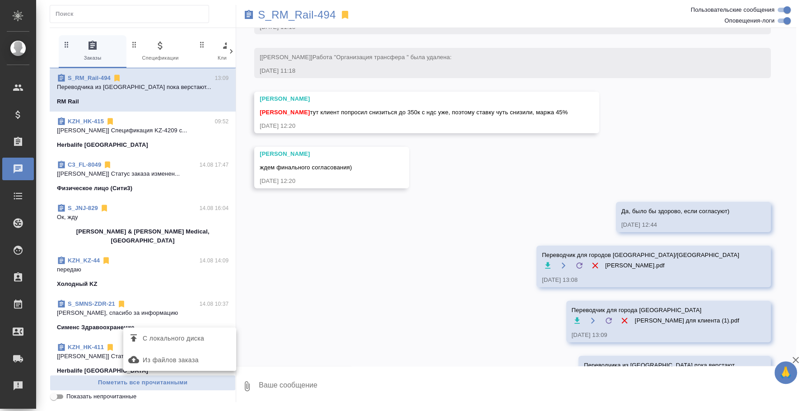
click at [187, 333] on span "С локального диска" at bounding box center [173, 338] width 61 height 11
click at [0, 0] on input "С локального диска" at bounding box center [0, 0] width 0 height 0
click at [295, 389] on textarea at bounding box center [519, 385] width 523 height 31
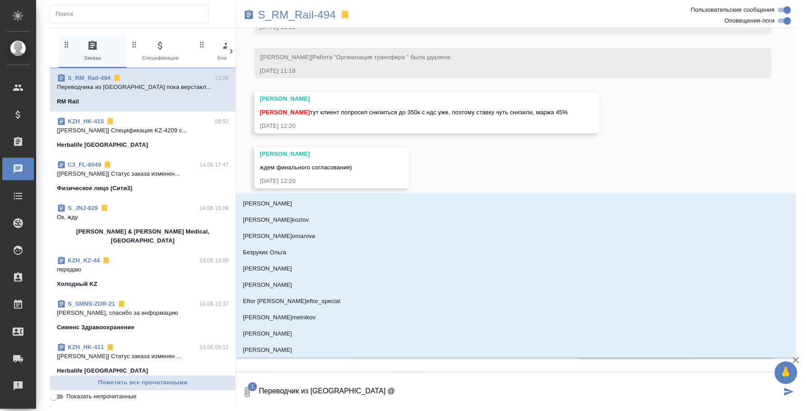
type textarea "Переводчик из [GEOGRAPHIC_DATA] @у"
type input "у"
type textarea "Переводчик из [GEOGRAPHIC_DATA] @ус"
type input "ус"
type textarea "Переводчик из [GEOGRAPHIC_DATA] @усм"
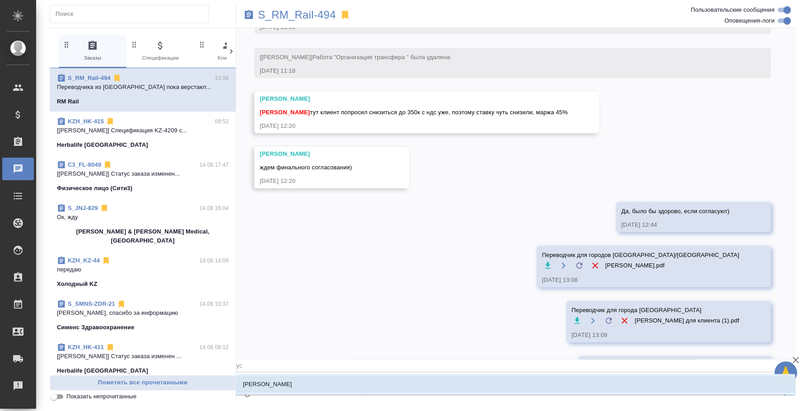
type input "усм"
click at [295, 389] on li "[PERSON_NAME]" at bounding box center [515, 384] width 559 height 16
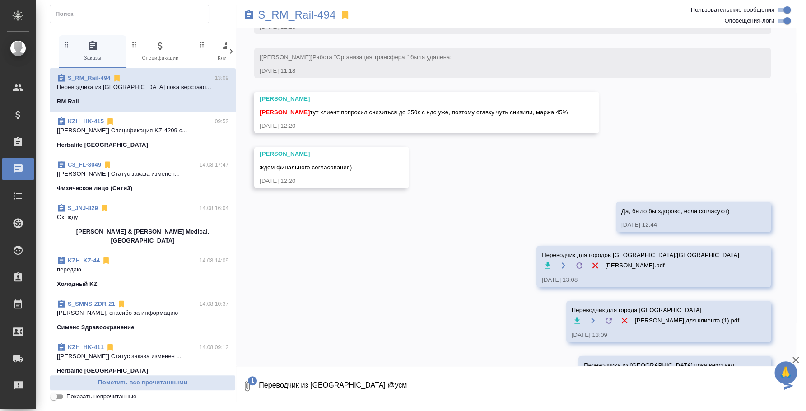
click at [338, 385] on textarea "Переводчик из [GEOGRAPHIC_DATA] @усм" at bounding box center [519, 385] width 523 height 31
type textarea "Переводчик из [GEOGRAPHIC_DATA] @[PERSON_NAME] можно всех забирать)"
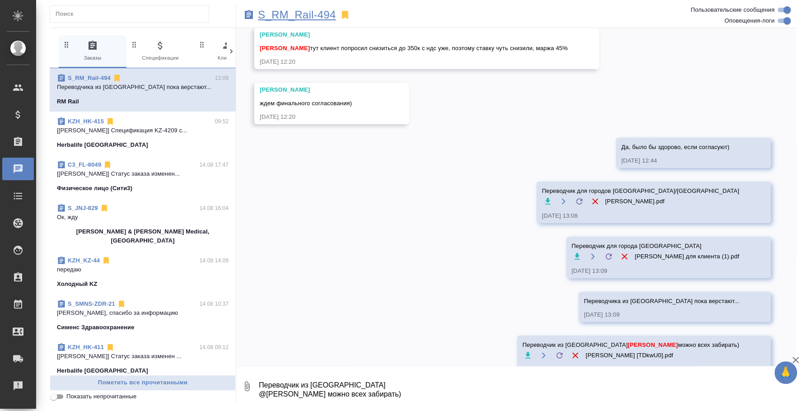
click at [281, 15] on p "S_RM_Rail-494" at bounding box center [297, 14] width 78 height 9
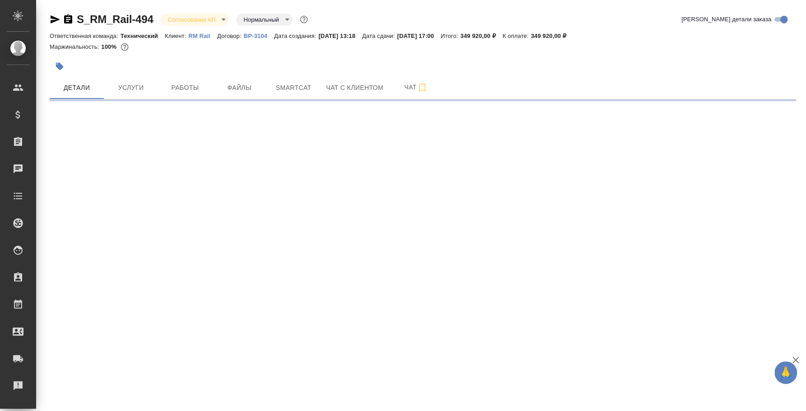
select select "RU"
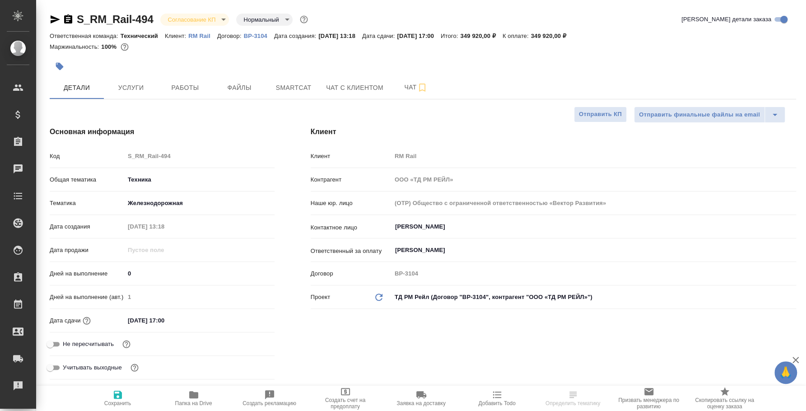
type textarea "x"
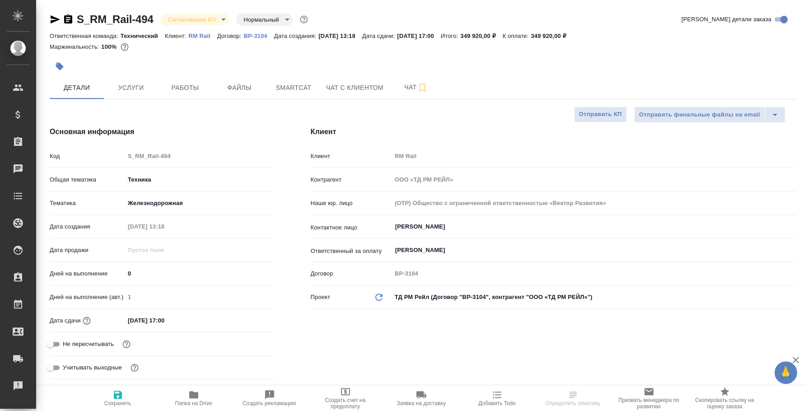
type textarea "x"
select select "RU"
type textarea "x"
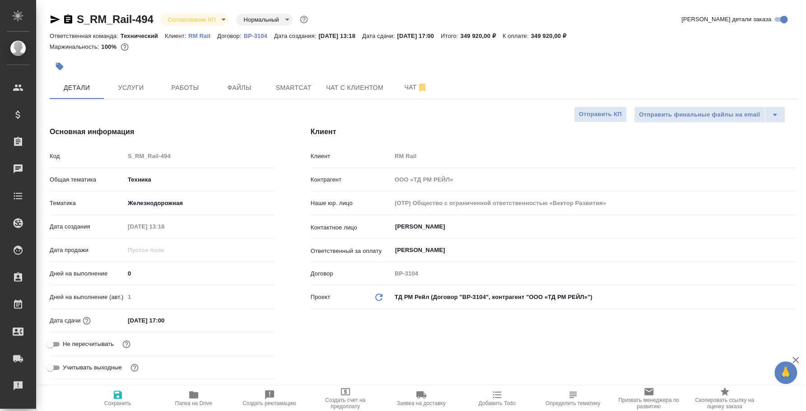
type textarea "x"
click at [59, 19] on icon "button" at bounding box center [55, 19] width 11 height 11
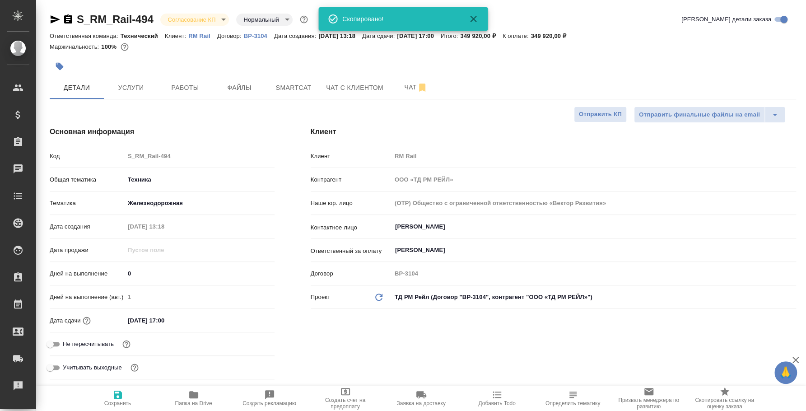
type textarea "x"
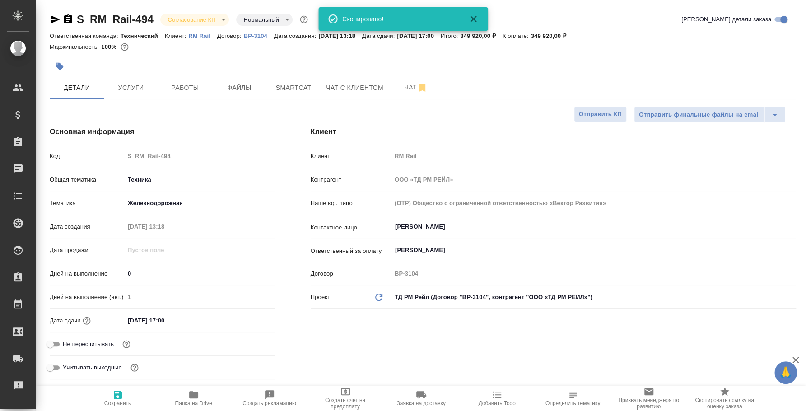
type textarea "x"
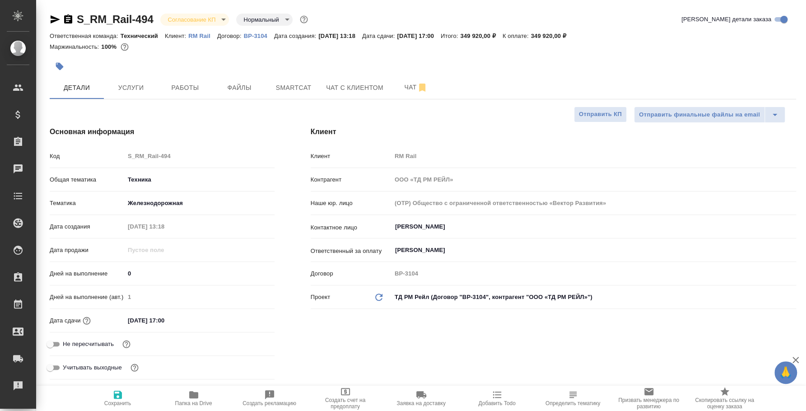
type textarea "x"
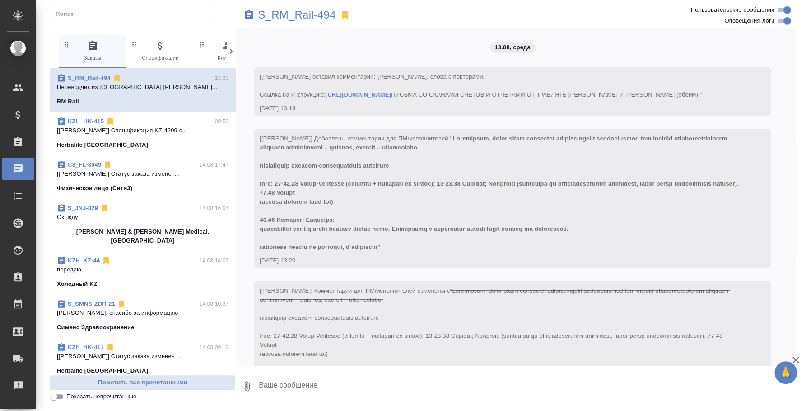
scroll to position [4239, 0]
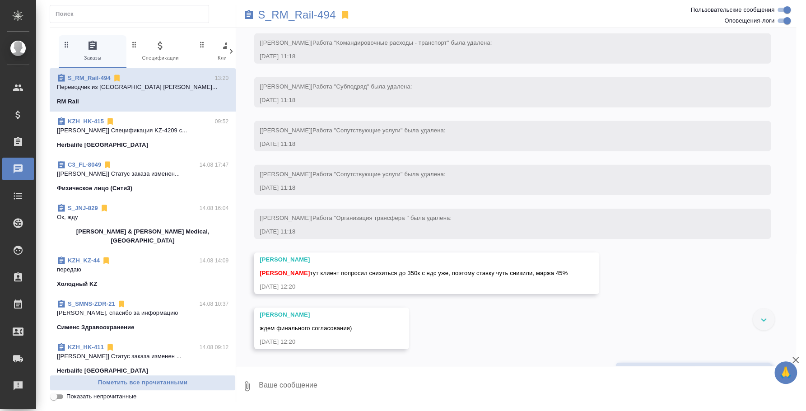
scroll to position [4014, 0]
click at [18, 169] on div "Чаты" at bounding box center [6, 169] width 23 height 14
click at [22, 170] on icon at bounding box center [18, 168] width 9 height 9
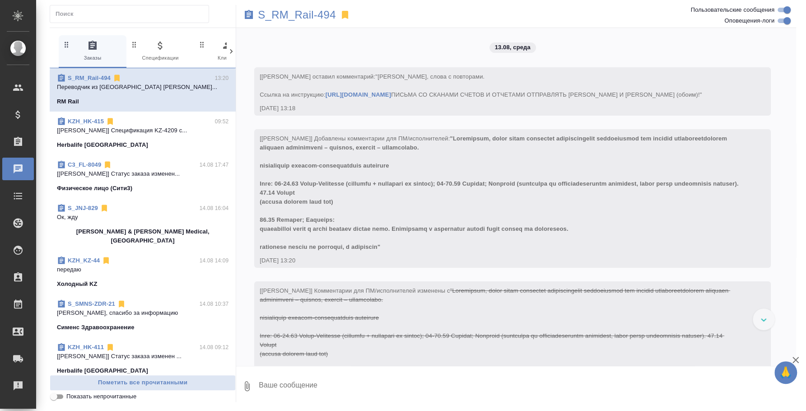
scroll to position [4014, 0]
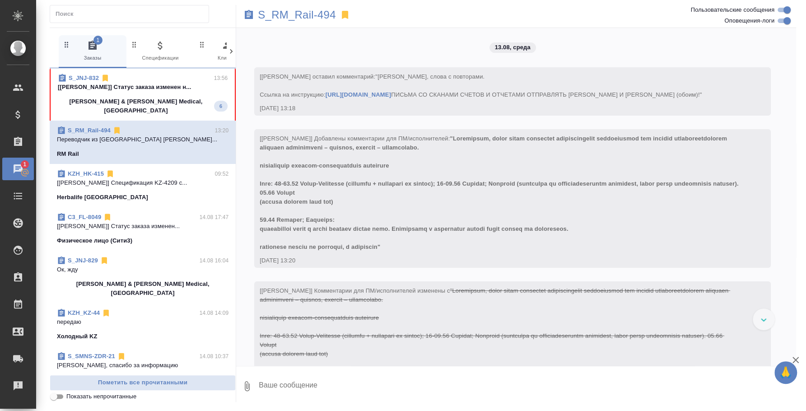
scroll to position [4014, 0]
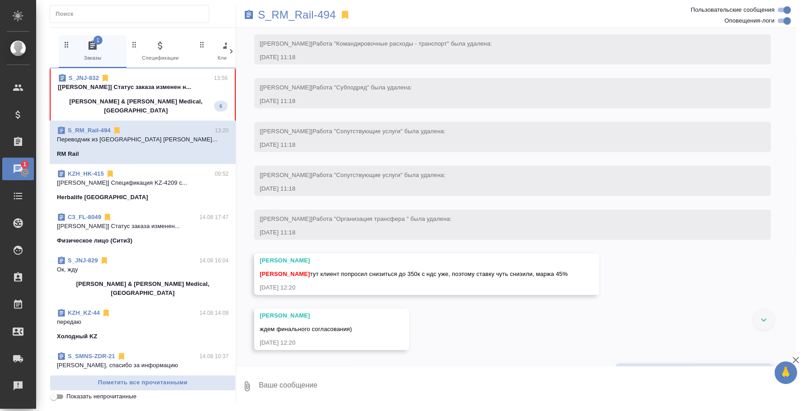
click at [129, 84] on p "[[PERSON_NAME]] Статус заказа изменен н..." at bounding box center [143, 87] width 170 height 9
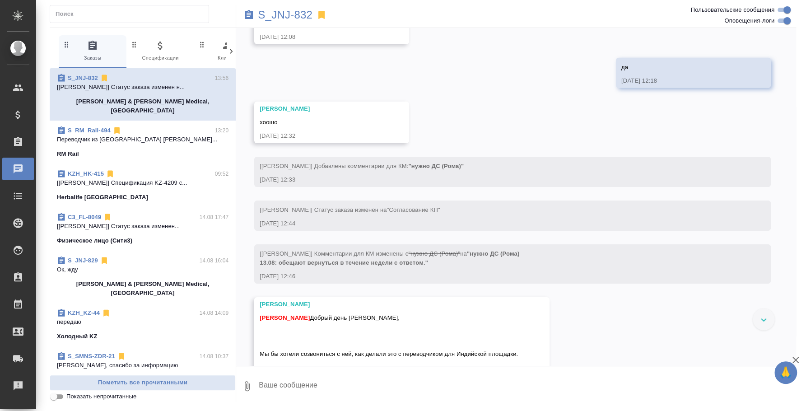
scroll to position [1970, 0]
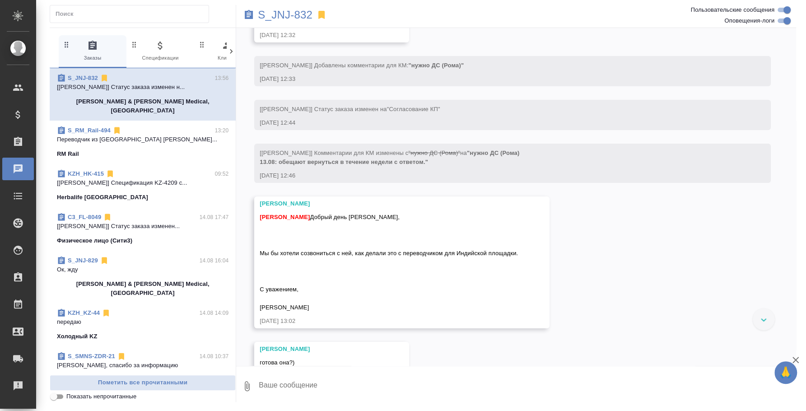
click at [420, 388] on textarea at bounding box center [527, 385] width 538 height 31
click at [282, 381] on textarea "Запрвашиваю информацию" at bounding box center [519, 385] width 523 height 31
click at [355, 380] on textarea "Запрашиваю информацию" at bounding box center [519, 385] width 523 height 31
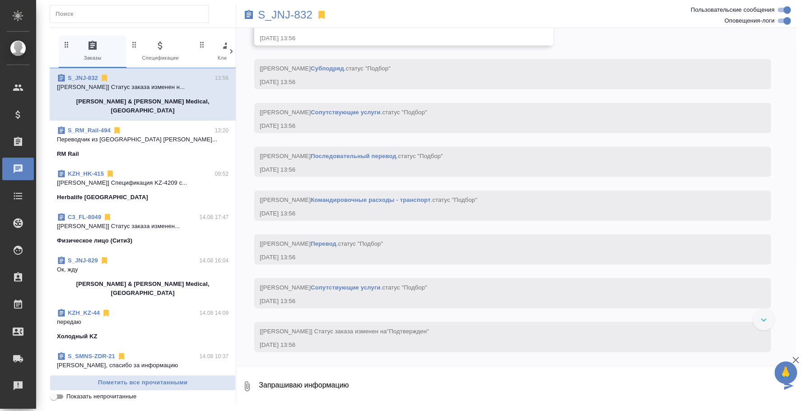
scroll to position [3550, 0]
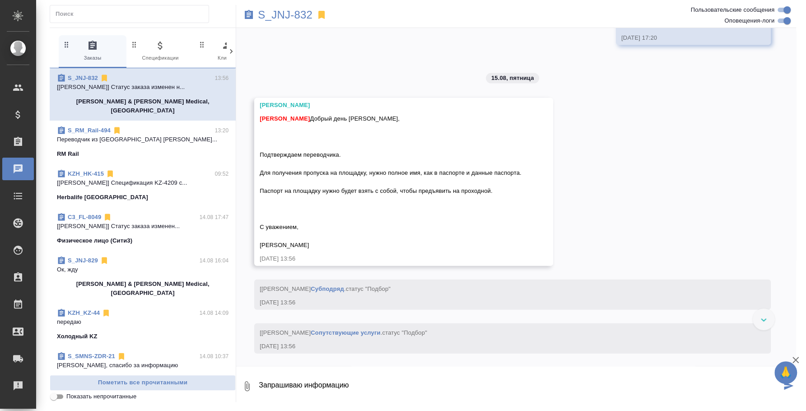
type textarea "Запрашиваю информацию"
click at [524, 144] on div "Усманова Ольга Федотова Ирина Добрый день Ольга, Подтверждаем переводчика. Для …" at bounding box center [403, 182] width 298 height 168
click at [332, 102] on button "Ответить на сообщение" at bounding box center [308, 109] width 99 height 18
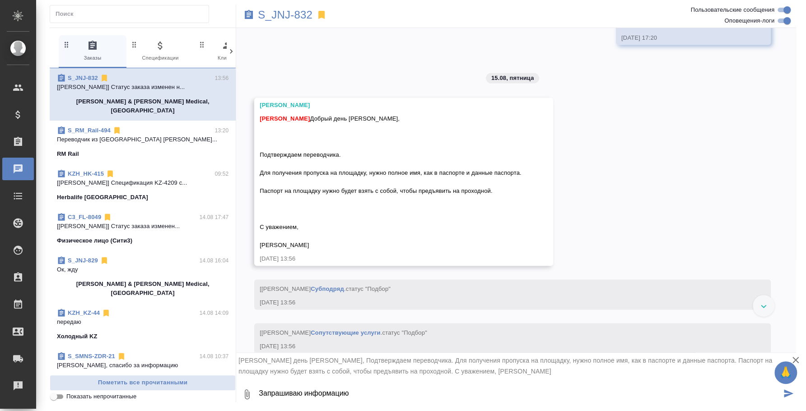
click at [781, 398] on button "submit" at bounding box center [788, 394] width 15 height 31
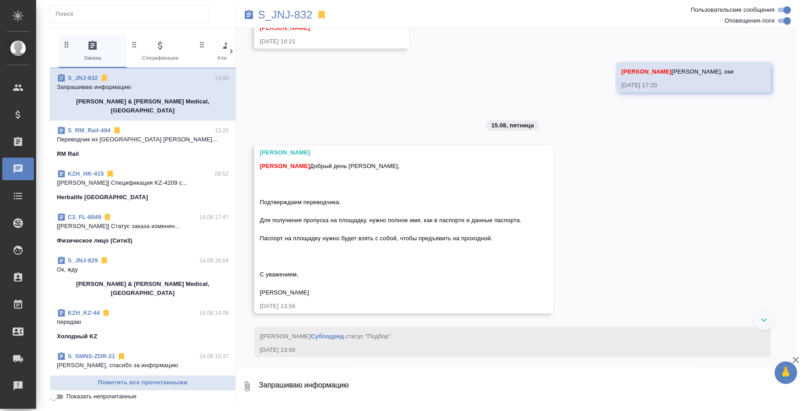
scroll to position [3546, 0]
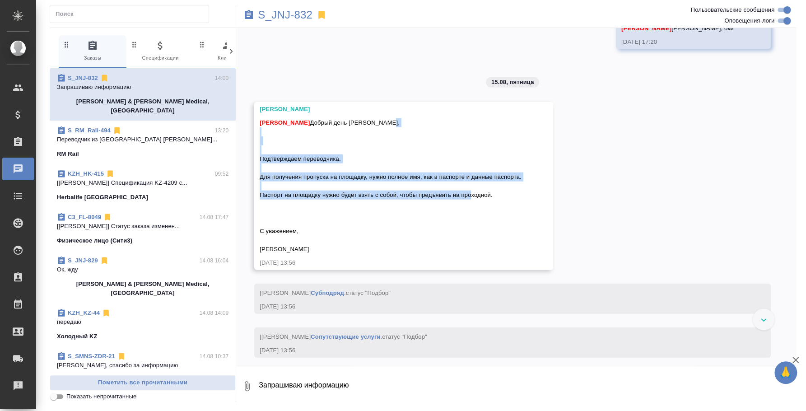
drag, startPoint x: 260, startPoint y: 203, endPoint x: 501, endPoint y: 241, distance: 243.5
click at [501, 241] on div "Федотова Ирина Добрый день Ольга, Подтверждаем переводчика. Для получения пропу…" at bounding box center [389, 185] width 261 height 138
copy span "Подтверждаем переводчика. Для получения пропуска на площадку, нужно полное имя,…"
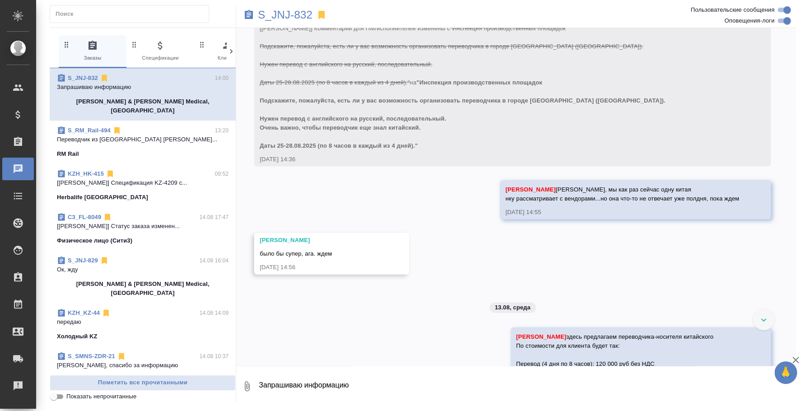
scroll to position [1064, 0]
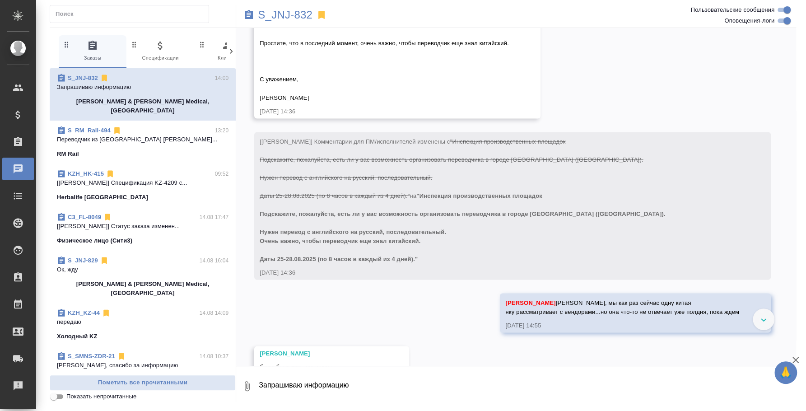
click at [457, 384] on textarea "Запрашиваю информацию" at bounding box center [527, 385] width 538 height 31
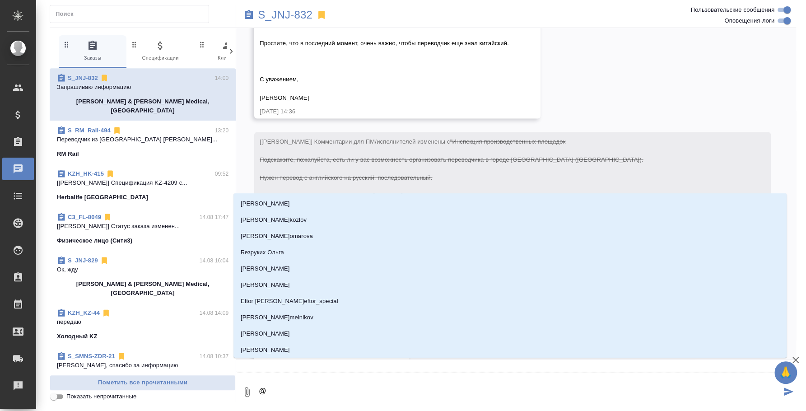
type textarea "@e"
type input "e"
type textarea "@ec"
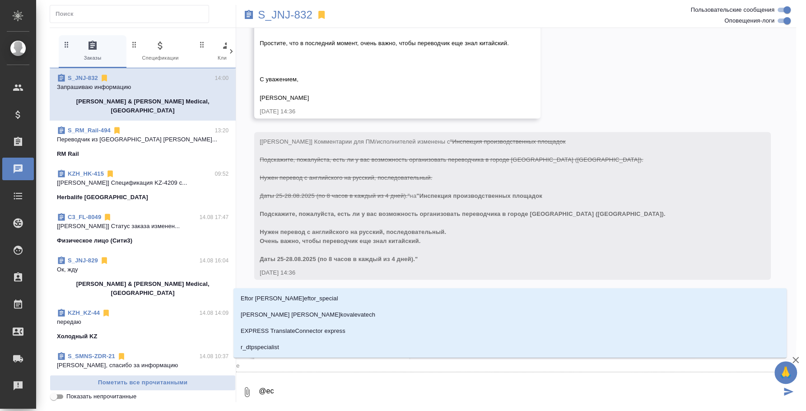
type input "ec"
type textarea "@e"
type input "e"
type textarea "@"
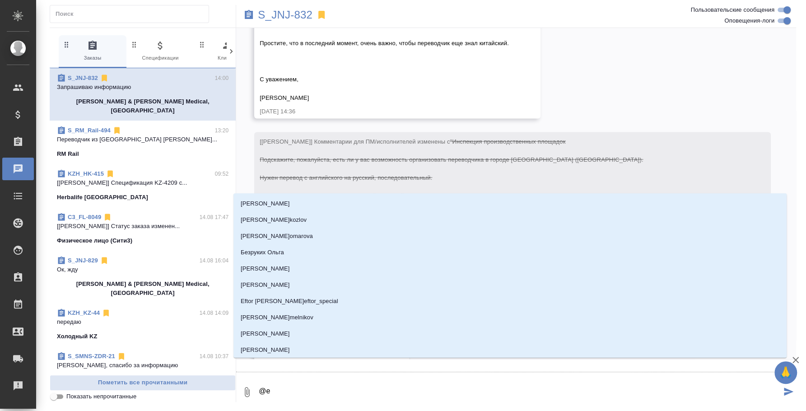
type textarea "@ec"
type input "ec"
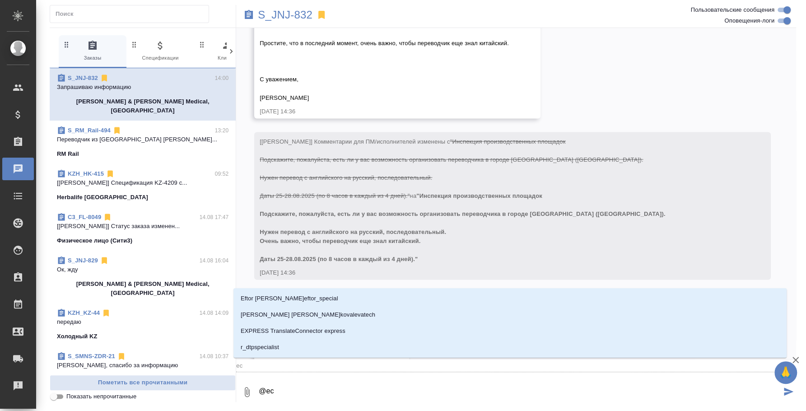
type textarea "@ecv"
type input "ecv"
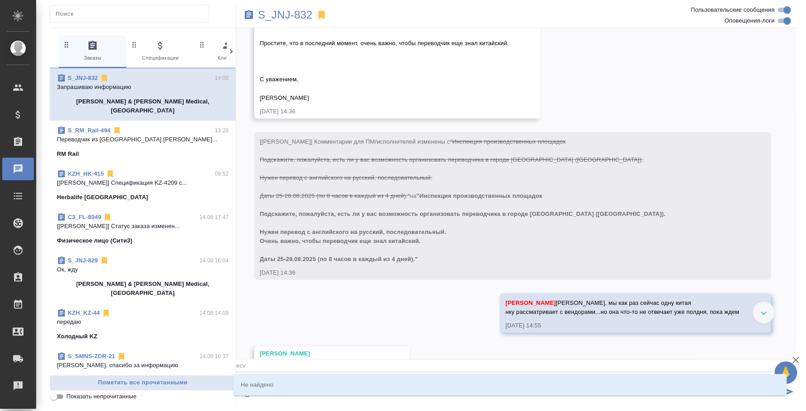
type textarea "@ec"
type input "ec"
type textarea "@e"
type input "e"
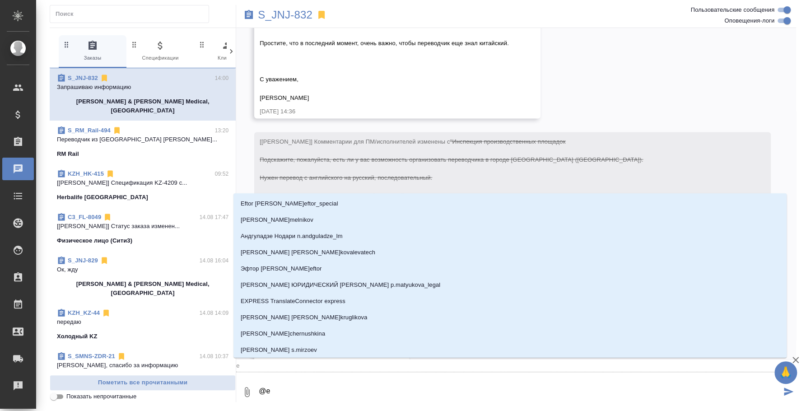
type textarea "@"
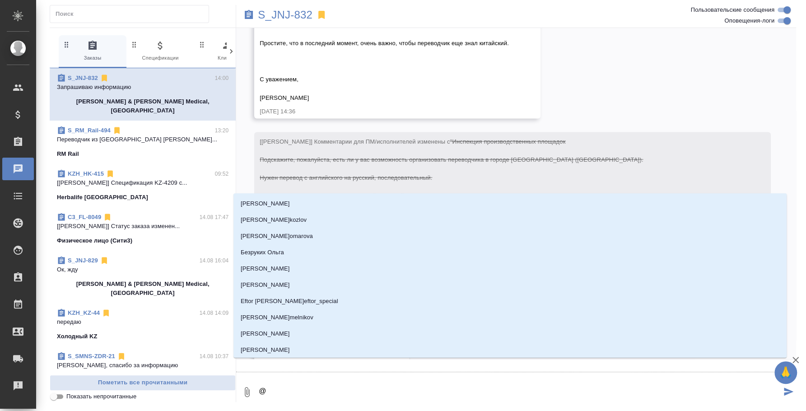
type textarea "@у"
type input "у"
type textarea "@ус"
type input "ус"
type textarea "@усм"
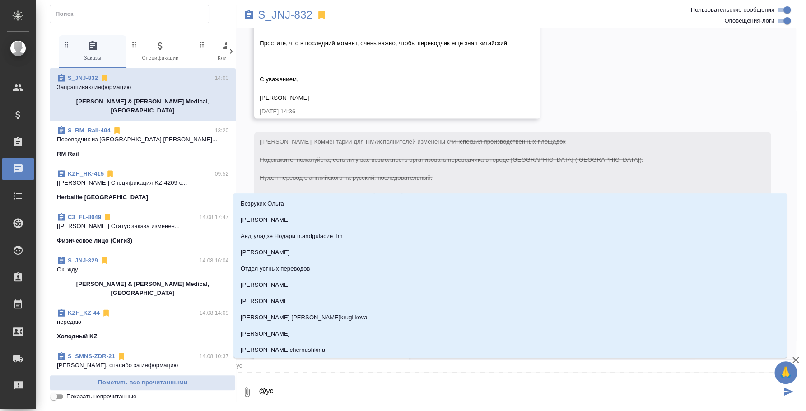
type input "усм"
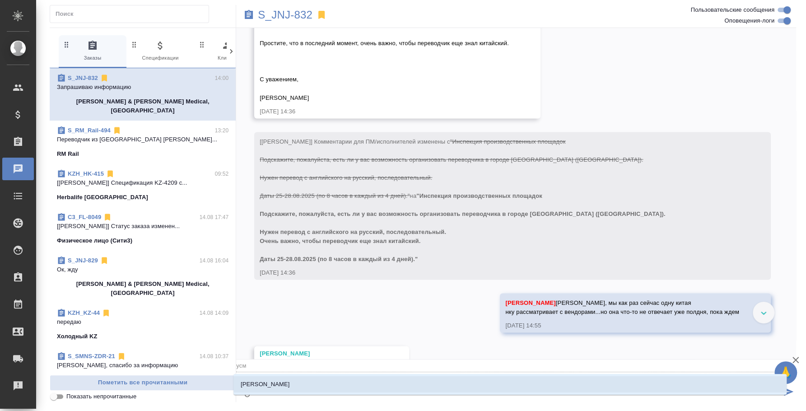
type textarea "@усма"
type input "усма"
click at [457, 384] on li "[PERSON_NAME]" at bounding box center [509, 384] width 553 height 16
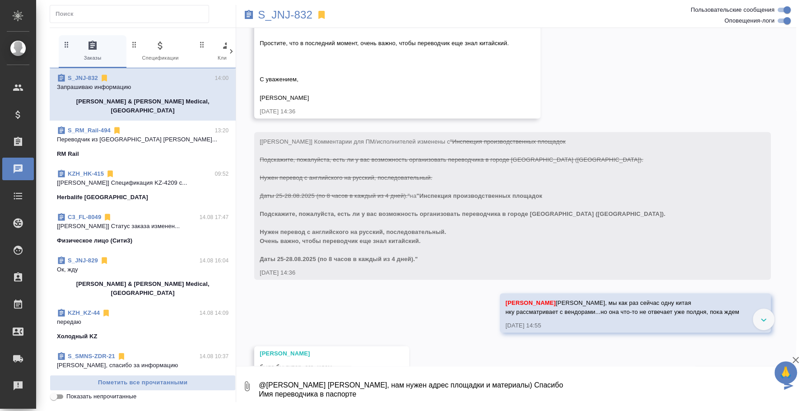
paste textarea "冀托"
type textarea "@Усманова Ольга Оля, нам нужен адрес площадки и материалы) Спасибо Имя переводч…"
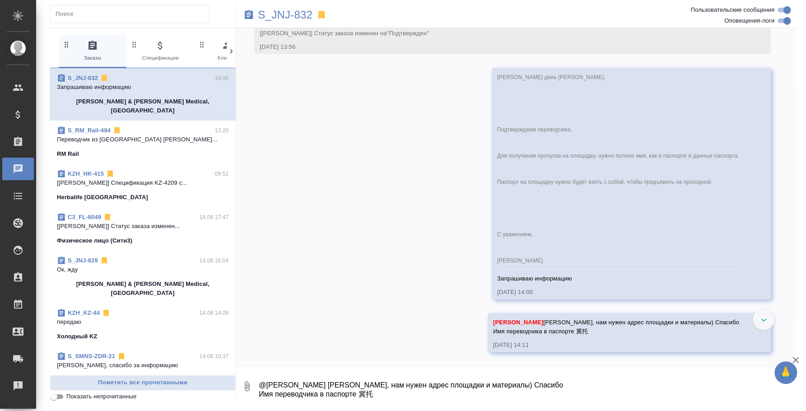
scroll to position [4163, 0]
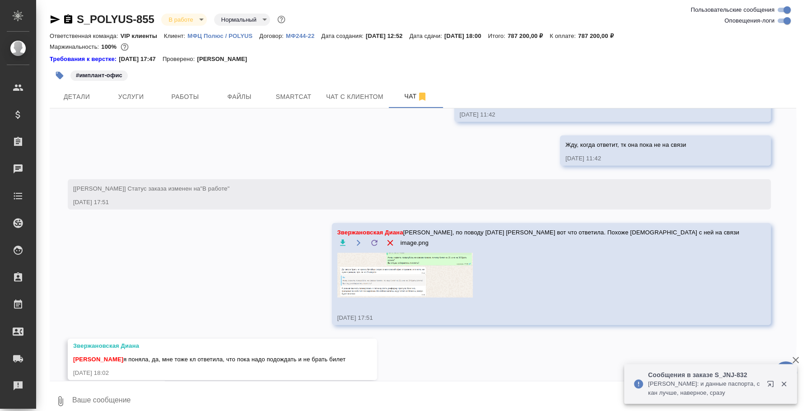
scroll to position [3814, 0]
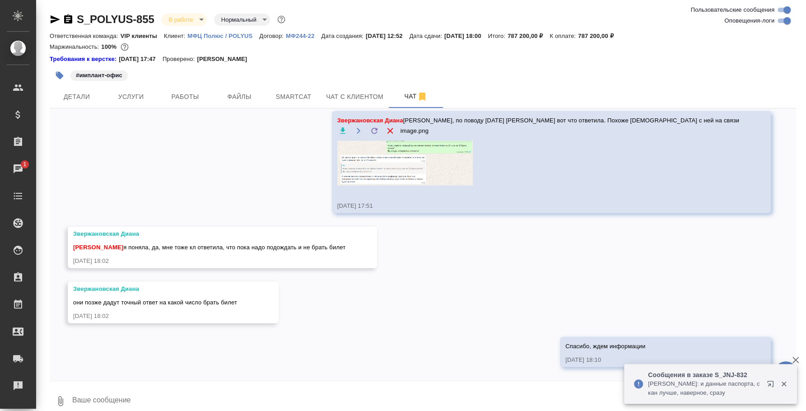
click at [781, 380] on icon "button" at bounding box center [783, 384] width 8 height 8
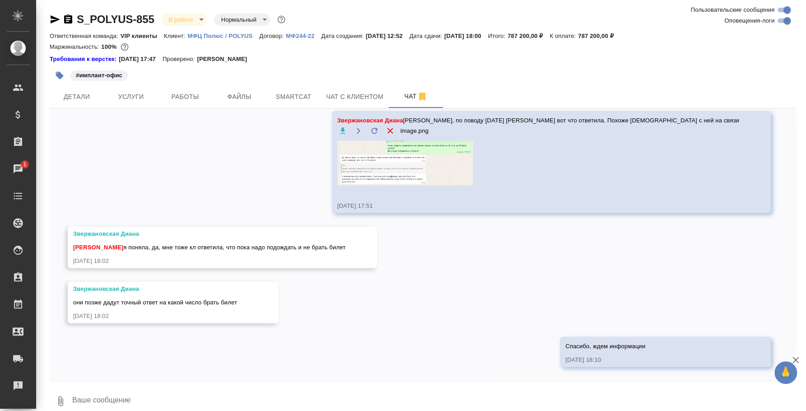
scroll to position [10, 0]
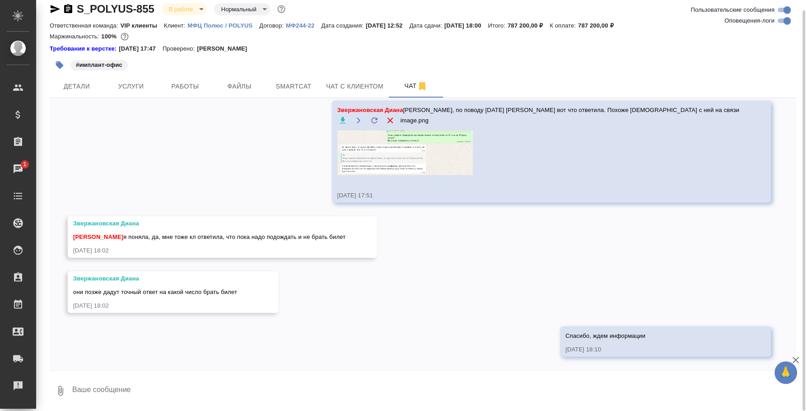
click at [326, 395] on textarea at bounding box center [433, 390] width 724 height 31
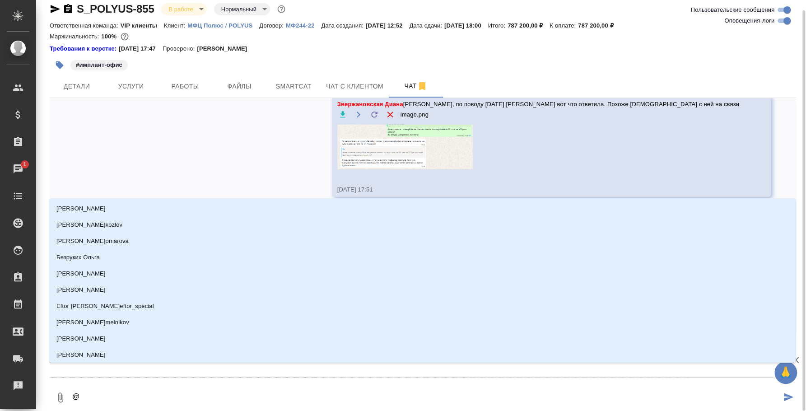
type textarea "@p"
type input "p"
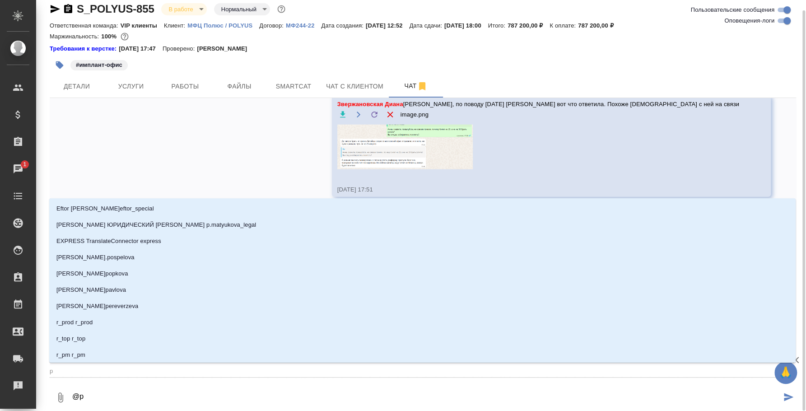
type textarea "@"
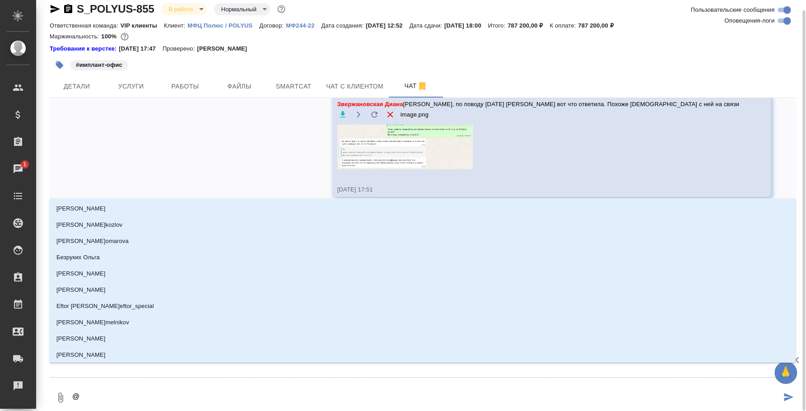
type textarea "@p"
type input "p"
type textarea "@pd"
type input "pd"
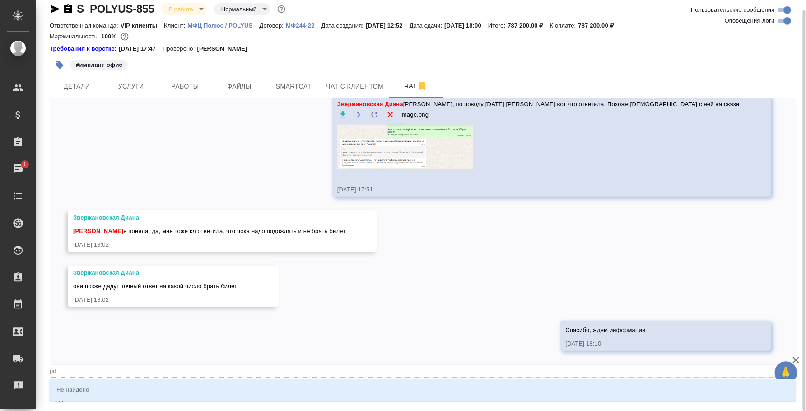
type textarea "@p"
type input "p"
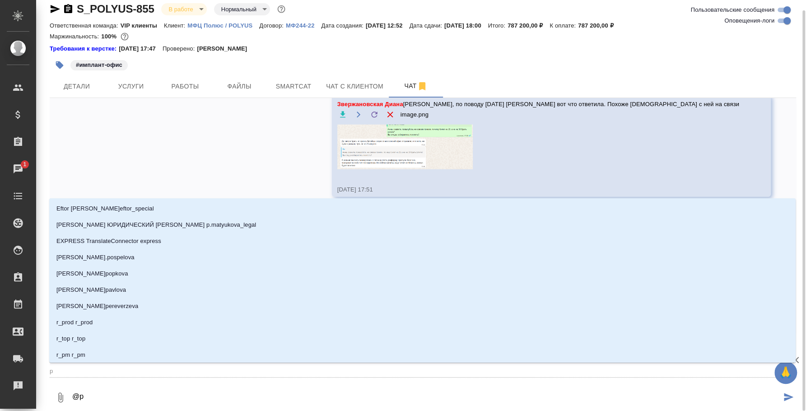
type textarea "@"
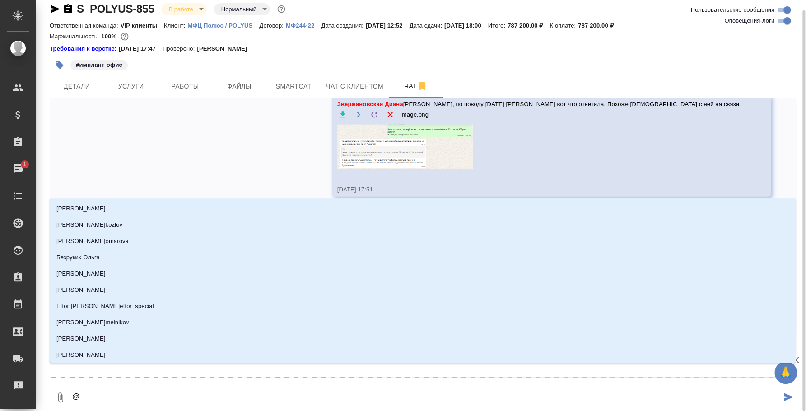
type textarea "@з"
type input "з"
type textarea "@зв"
type input "зв"
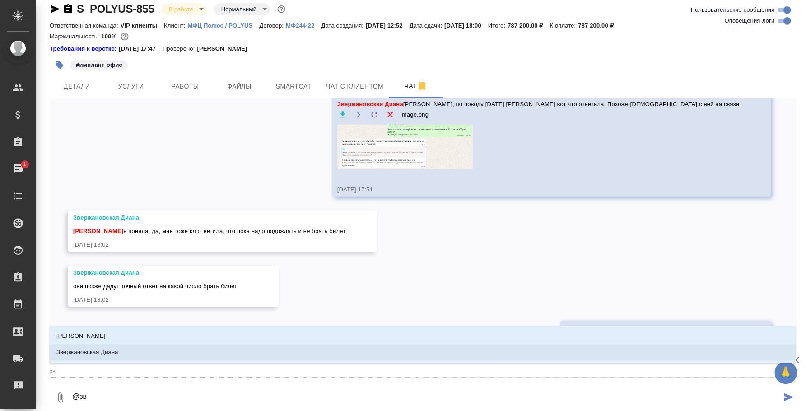
click at [445, 353] on li "Звержановская Диана" at bounding box center [422, 352] width 746 height 16
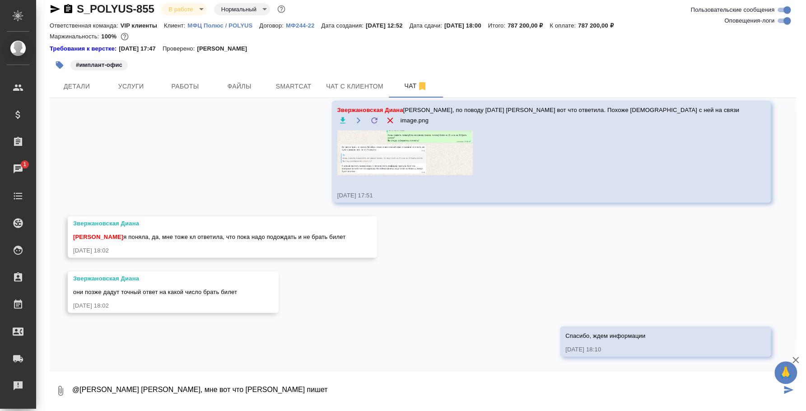
paste textarea
type textarea "@[PERSON_NAME] [PERSON_NAME], мне вот что [PERSON_NAME] пишет"
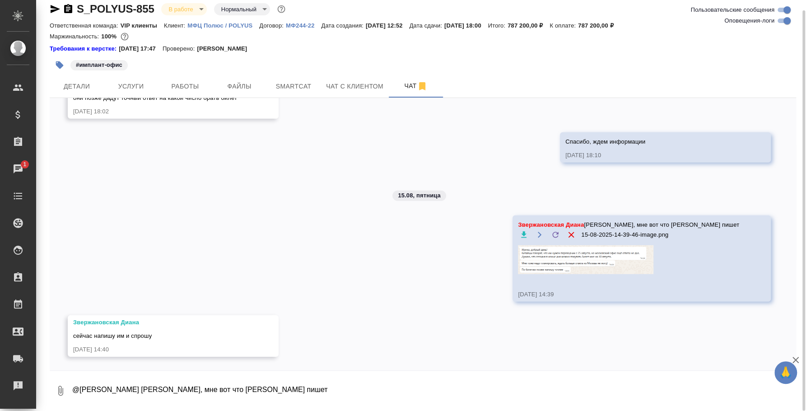
scroll to position [4053, 0]
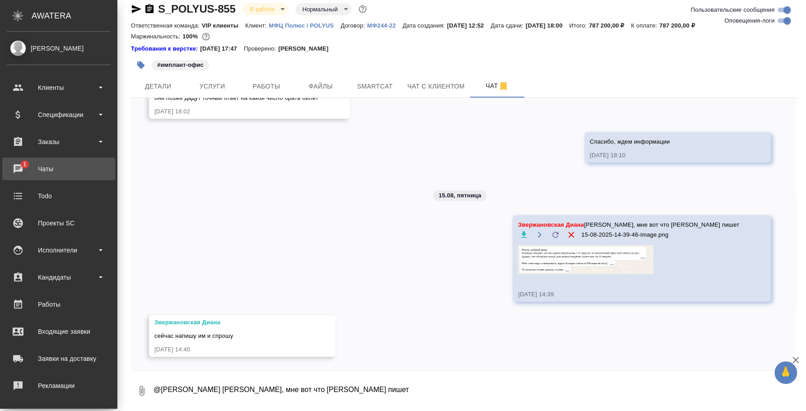
click at [37, 169] on div "Чаты" at bounding box center [59, 169] width 104 height 14
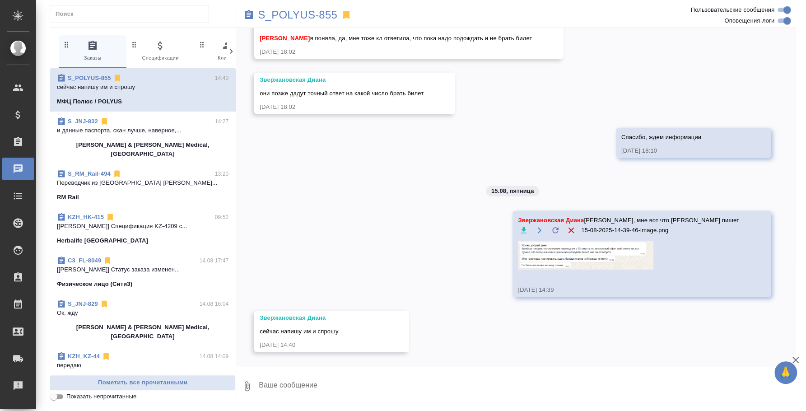
scroll to position [4086, 0]
click at [97, 125] on p "S_JNJ-832" at bounding box center [83, 121] width 30 height 9
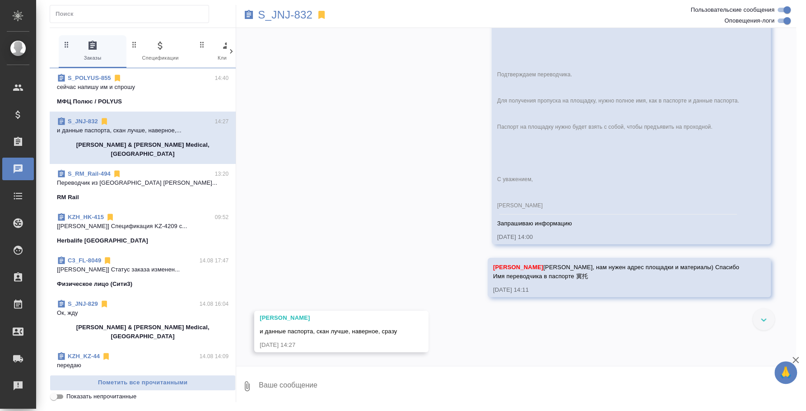
click at [351, 384] on textarea at bounding box center [527, 385] width 538 height 31
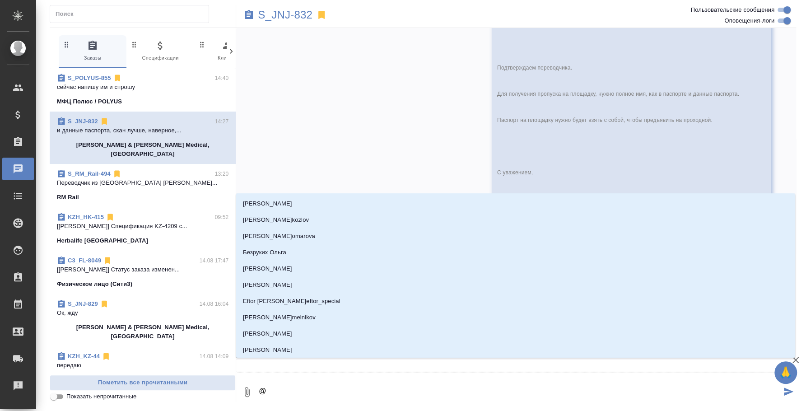
type textarea "@e"
type input "e"
type textarea "@ec"
type input "ec"
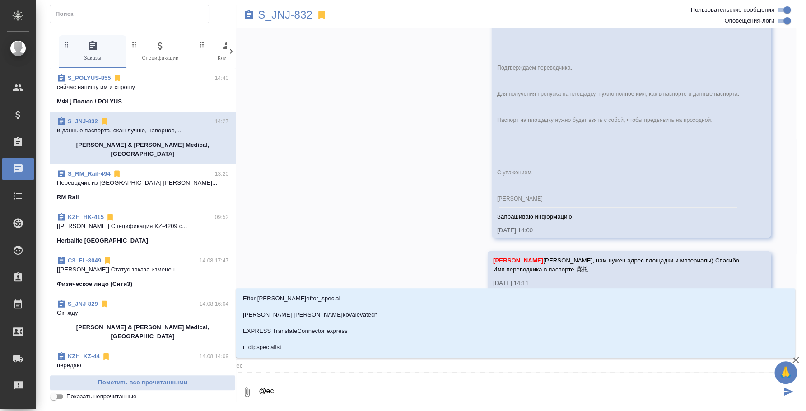
type textarea "@ecv"
type input "ecv"
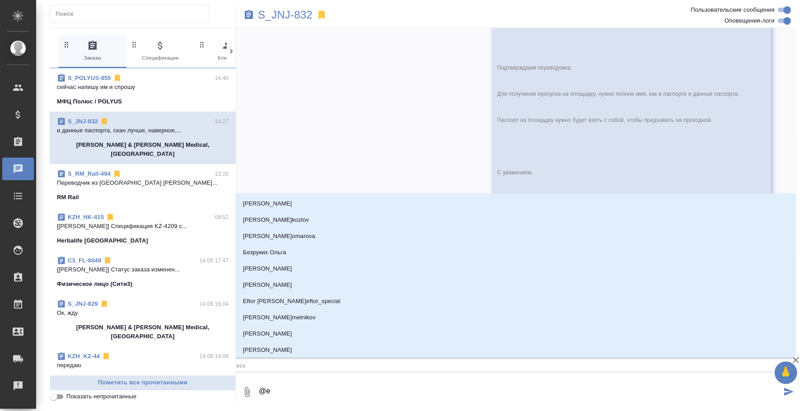
type textarea "@"
type textarea "@у"
type input "у"
type textarea "@ус"
type input "ус"
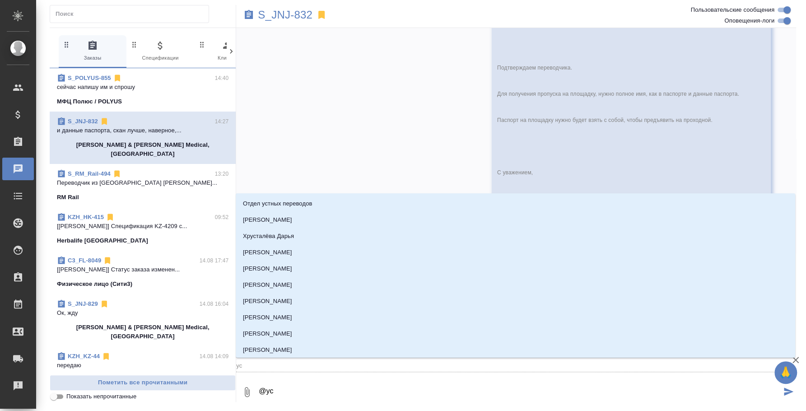
type textarea "@усм"
type input "усм"
type textarea "@усма"
type input "усма"
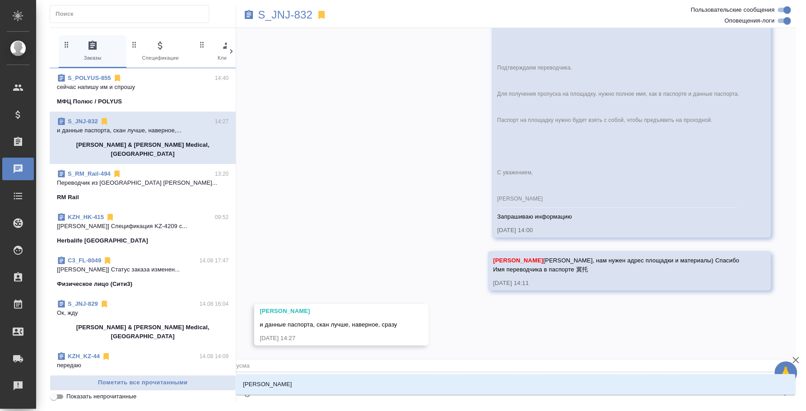
click at [351, 383] on li "[PERSON_NAME]" at bounding box center [515, 384] width 559 height 16
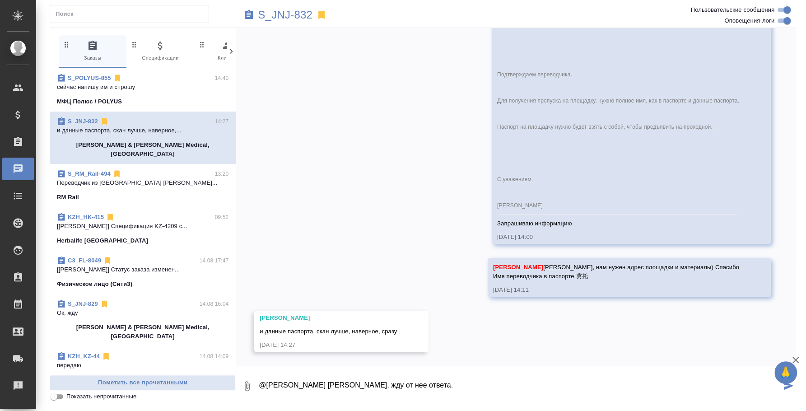
type textarea "@[PERSON_NAME] [PERSON_NAME], жду от нее ответа."
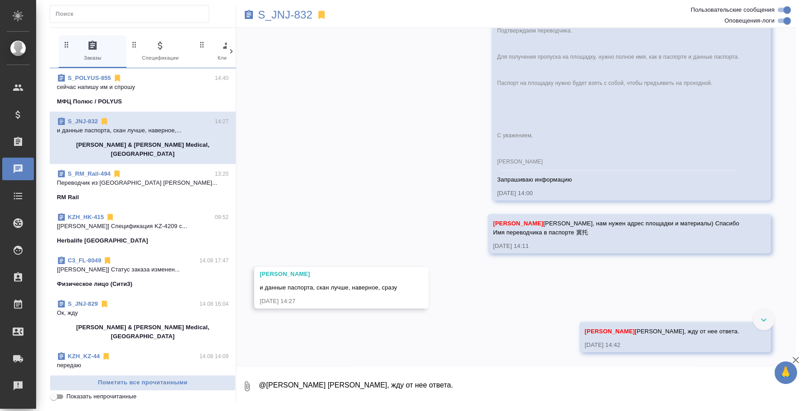
scroll to position [4261, 0]
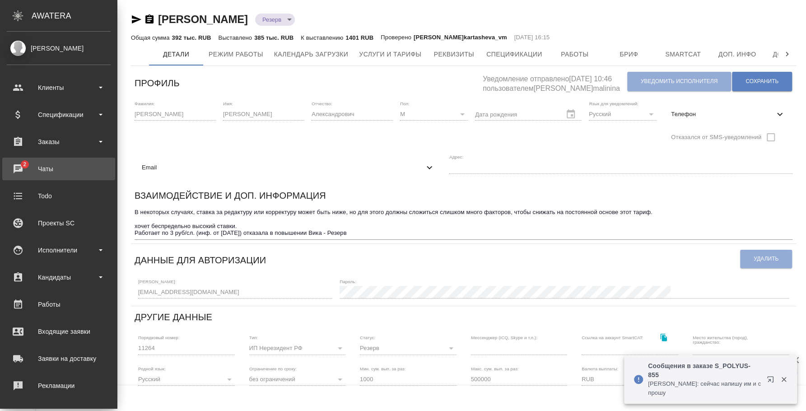
click at [27, 162] on div "Чаты" at bounding box center [59, 169] width 104 height 14
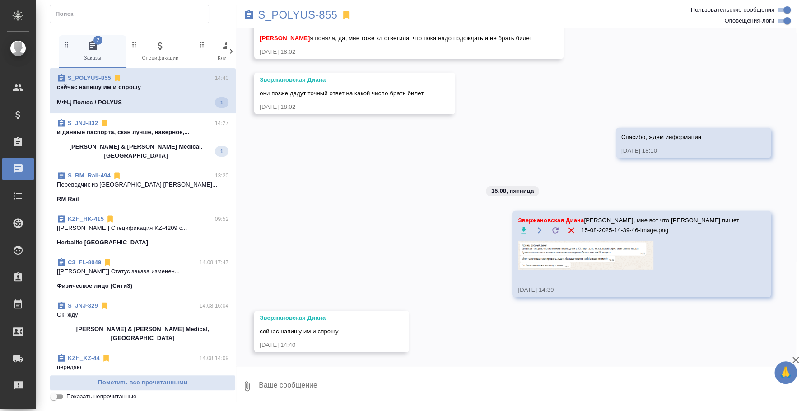
scroll to position [4086, 0]
click at [633, 254] on img at bounding box center [585, 255] width 135 height 29
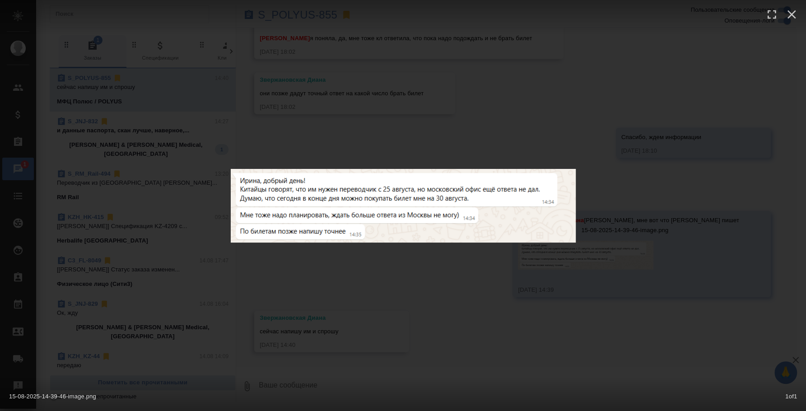
click at [634, 254] on div "15-08-2025-14-39-46-image.png 1 of 1" at bounding box center [403, 205] width 806 height 411
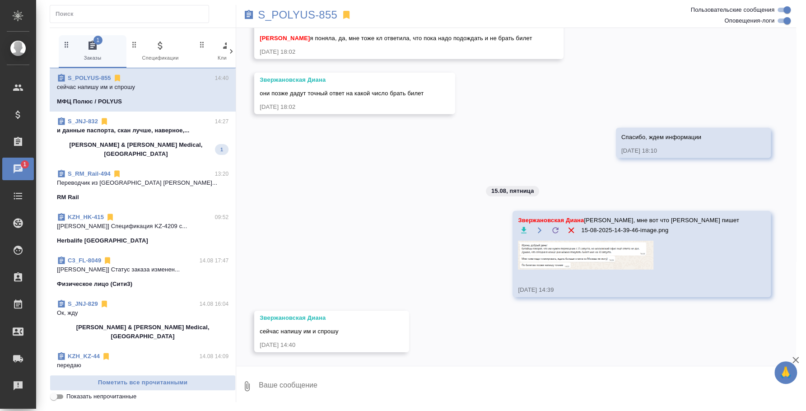
click at [155, 129] on p "и данные паспорта, скан лучше, наверное,..." at bounding box center [142, 130] width 171 height 9
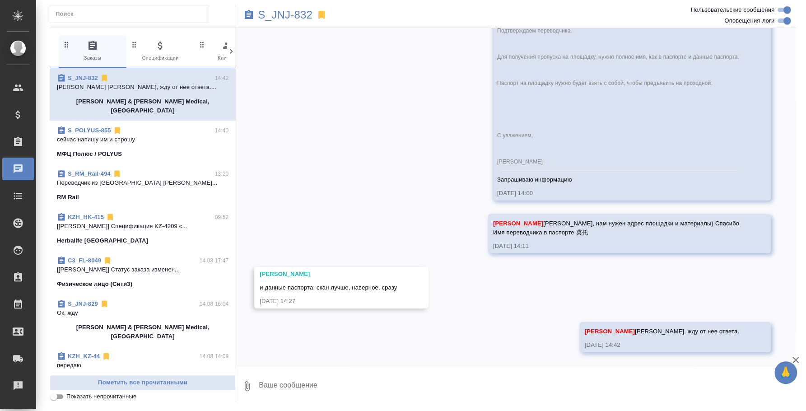
scroll to position [4262, 0]
click at [247, 387] on icon "button" at bounding box center [246, 385] width 11 height 11
click at [181, 335] on span "С локального диска" at bounding box center [173, 338] width 61 height 11
click at [0, 0] on input "С локального диска" at bounding box center [0, 0] width 0 height 0
click at [596, 380] on textarea at bounding box center [519, 385] width 523 height 31
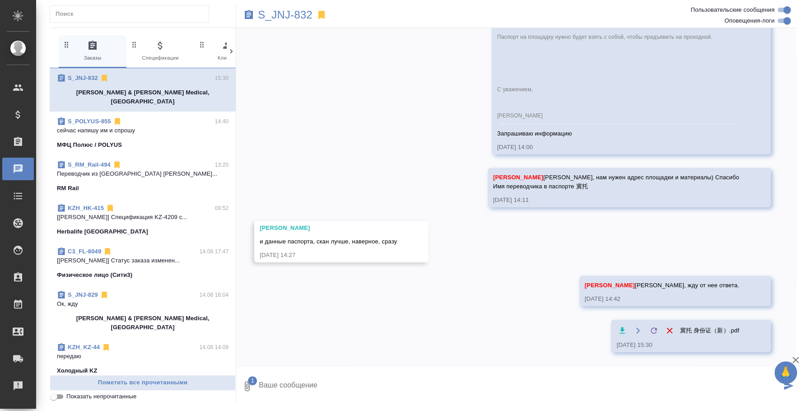
scroll to position [4307, 0]
click at [305, 394] on textarea at bounding box center [519, 385] width 523 height 31
click at [135, 126] on p "сейчас напишу им и спрошу" at bounding box center [142, 130] width 171 height 9
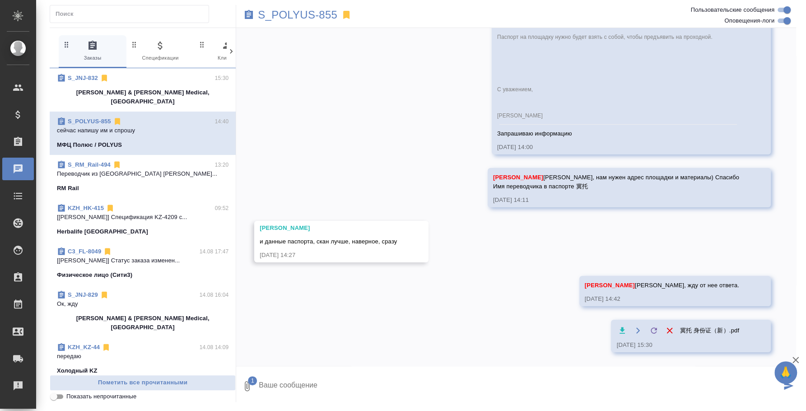
scroll to position [4013, 0]
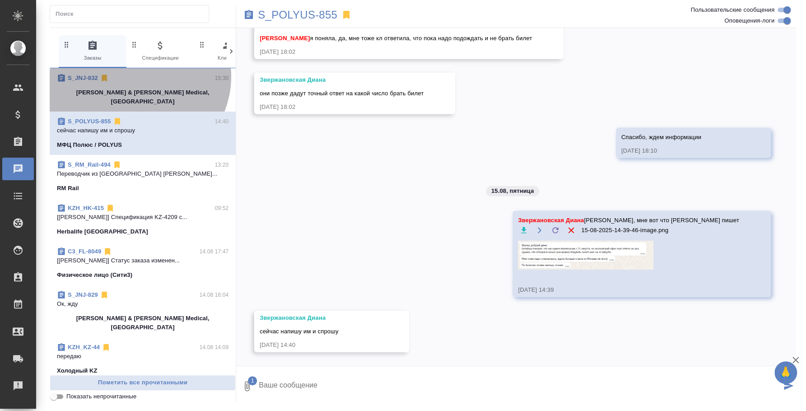
click at [135, 76] on div "S_JNJ-832 15:30" at bounding box center [142, 78] width 171 height 9
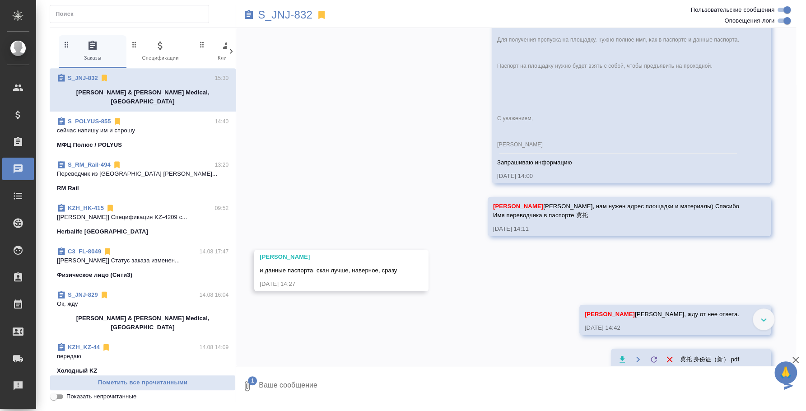
scroll to position [4307, 0]
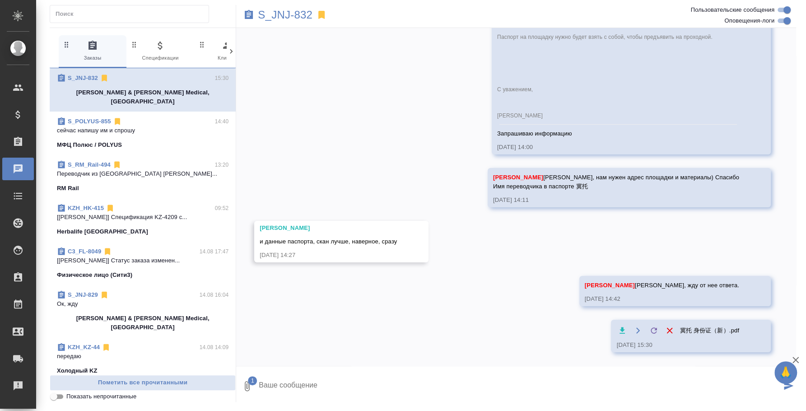
click at [248, 380] on span "1" at bounding box center [252, 380] width 9 height 9
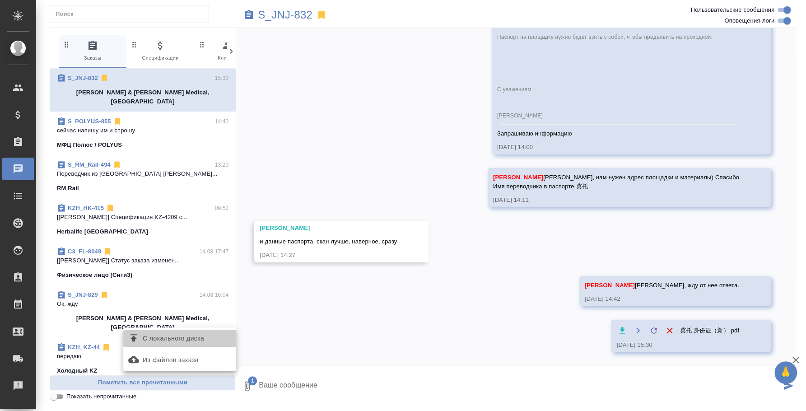
click at [222, 342] on span "С локального диска" at bounding box center [180, 338] width 106 height 12
click at [0, 0] on input "С локального диска" at bounding box center [0, 0] width 0 height 0
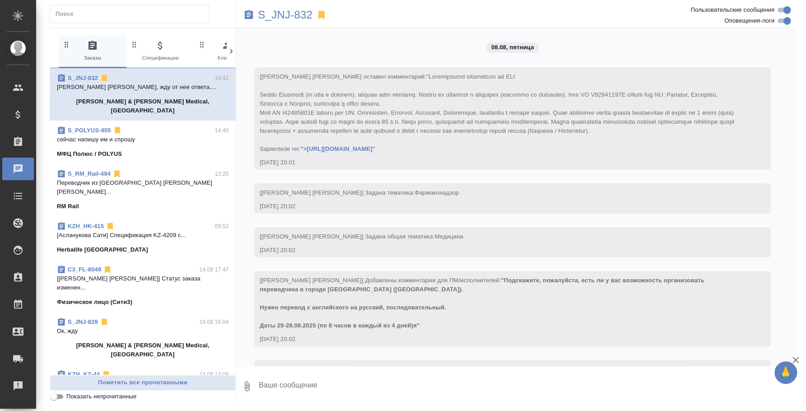
scroll to position [4261, 0]
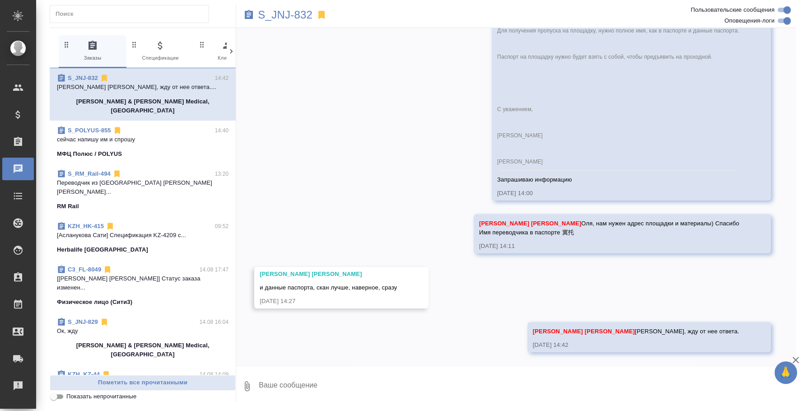
click at [250, 377] on button "0" at bounding box center [247, 385] width 22 height 31
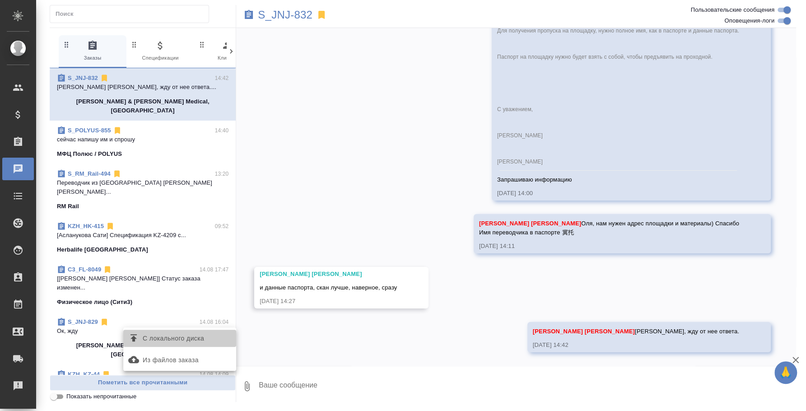
click at [191, 334] on span "С локального диска" at bounding box center [173, 338] width 61 height 11
click at [0, 0] on input "С локального диска" at bounding box center [0, 0] width 0 height 0
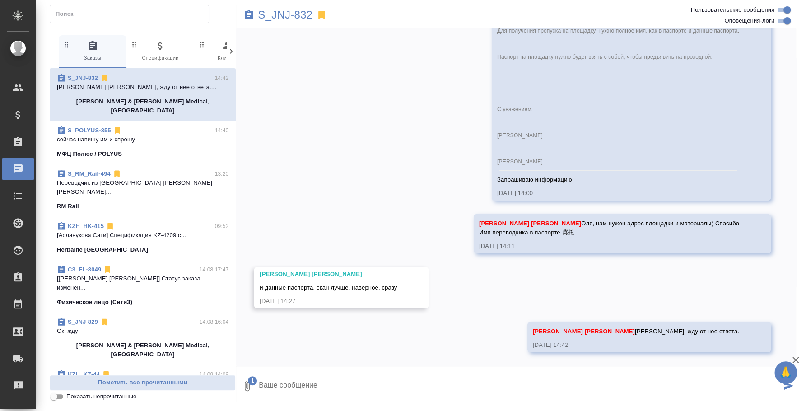
click at [797, 359] on icon "button" at bounding box center [795, 359] width 11 height 11
click at [791, 378] on button "submit" at bounding box center [788, 385] width 15 height 31
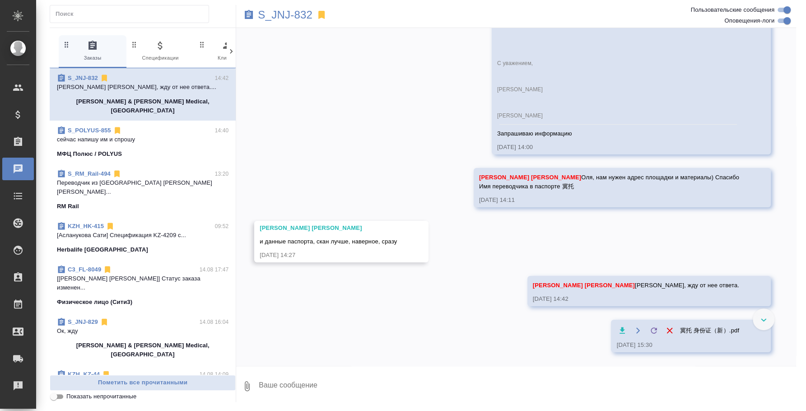
scroll to position [4307, 0]
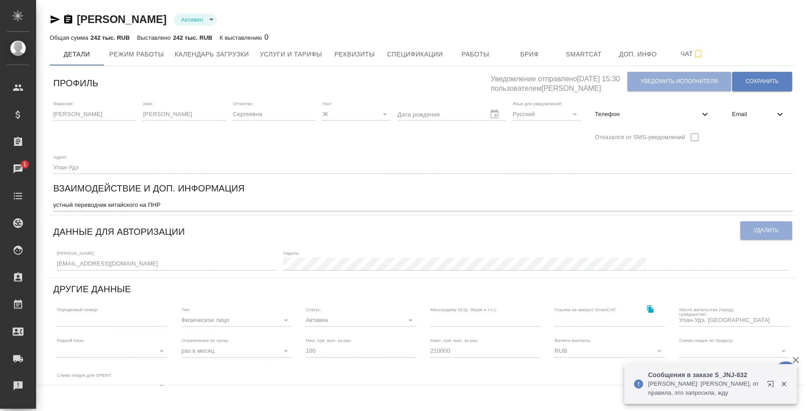
click at [770, 378] on button "button" at bounding box center [772, 386] width 22 height 22
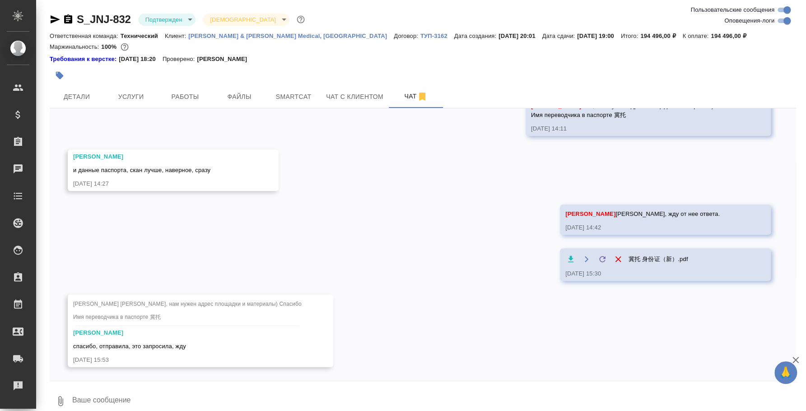
scroll to position [4370, 0]
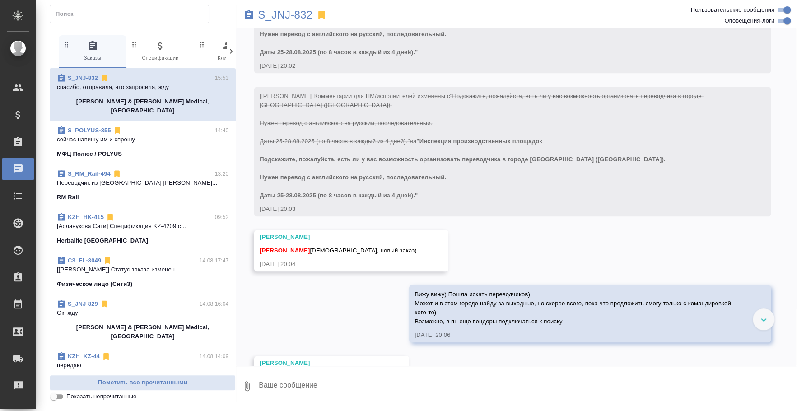
scroll to position [389, 0]
